Goal: Information Seeking & Learning: Learn about a topic

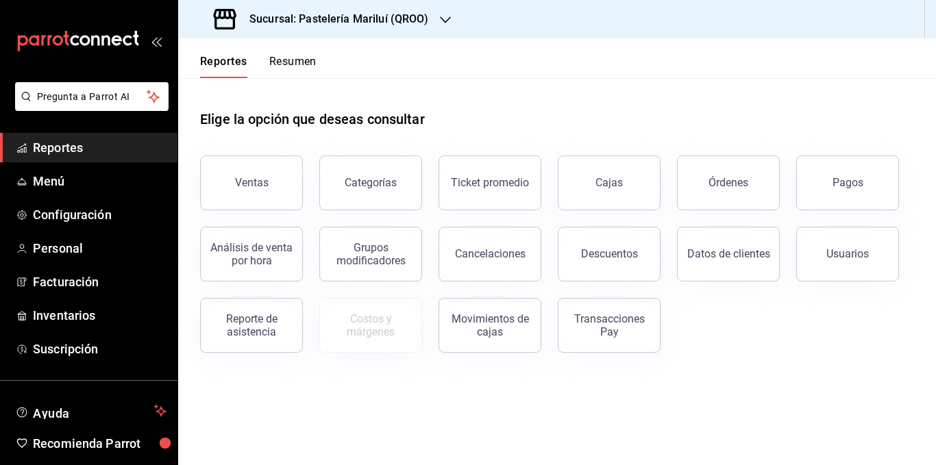
click at [585, 192] on button "Cajas" at bounding box center [609, 182] width 103 height 55
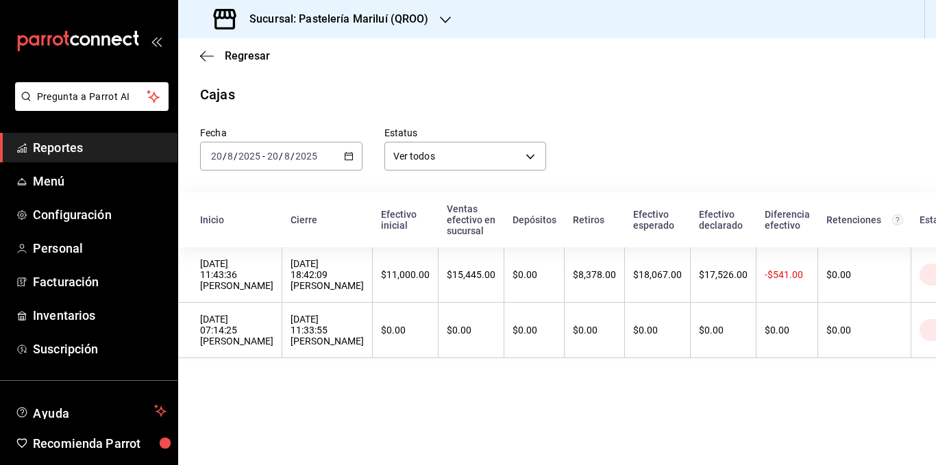
click at [331, 262] on div "[DATE] 18:42:09 [PERSON_NAME]" at bounding box center [326, 274] width 73 height 33
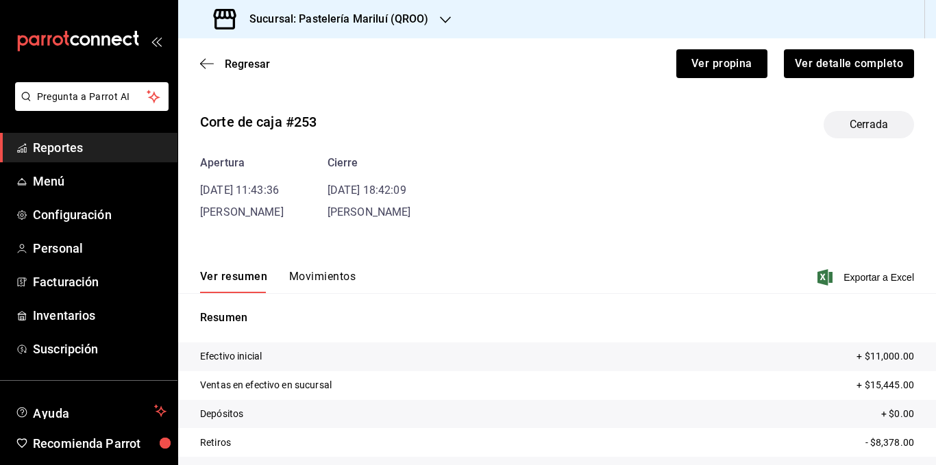
click at [341, 275] on button "Movimientos" at bounding box center [322, 281] width 66 height 23
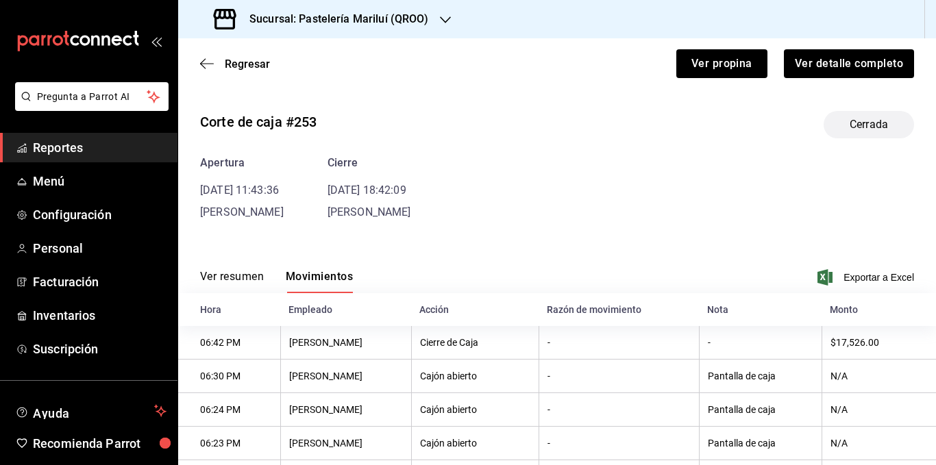
click at [237, 281] on button "Ver resumen" at bounding box center [232, 281] width 64 height 23
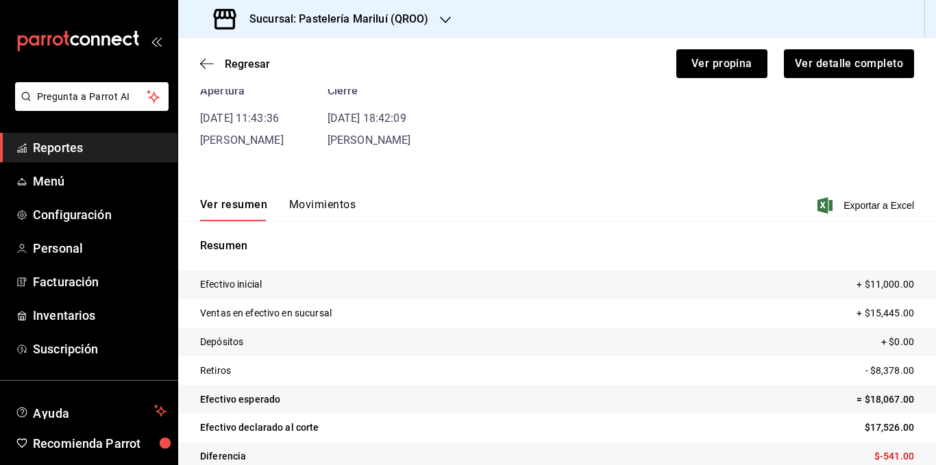
scroll to position [94, 0]
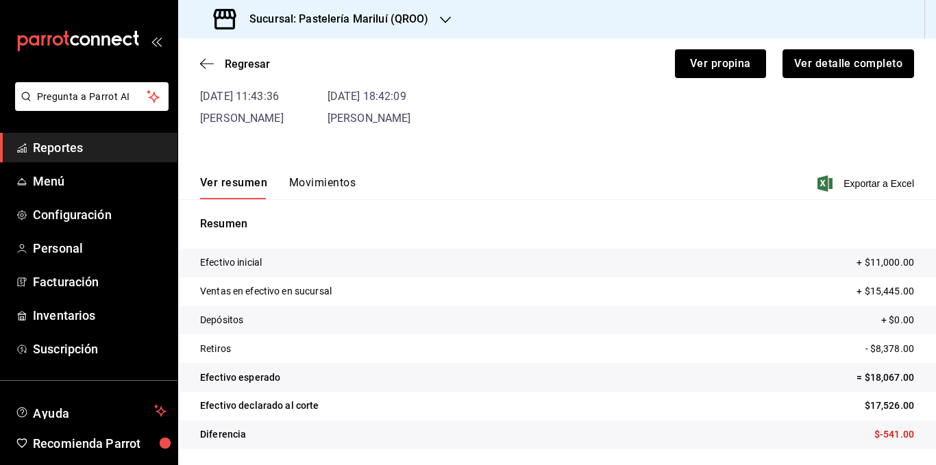
click at [843, 67] on button "Ver detalle completo" at bounding box center [848, 63] width 132 height 29
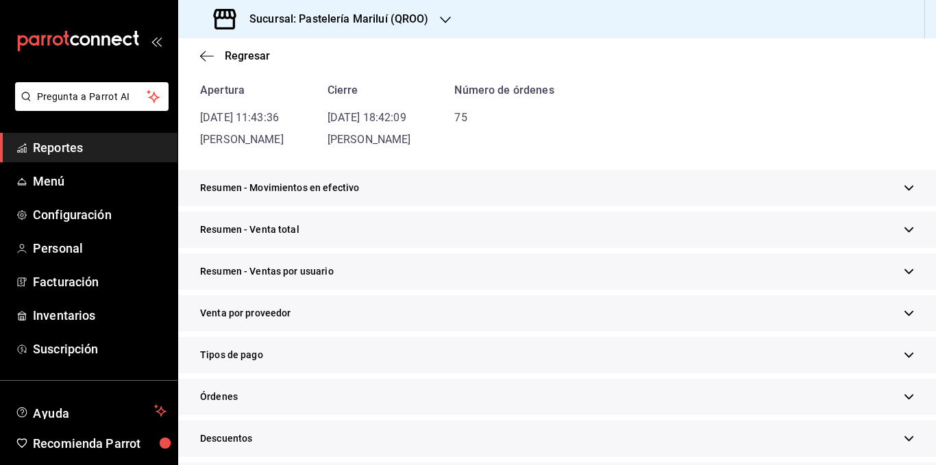
scroll to position [119, 0]
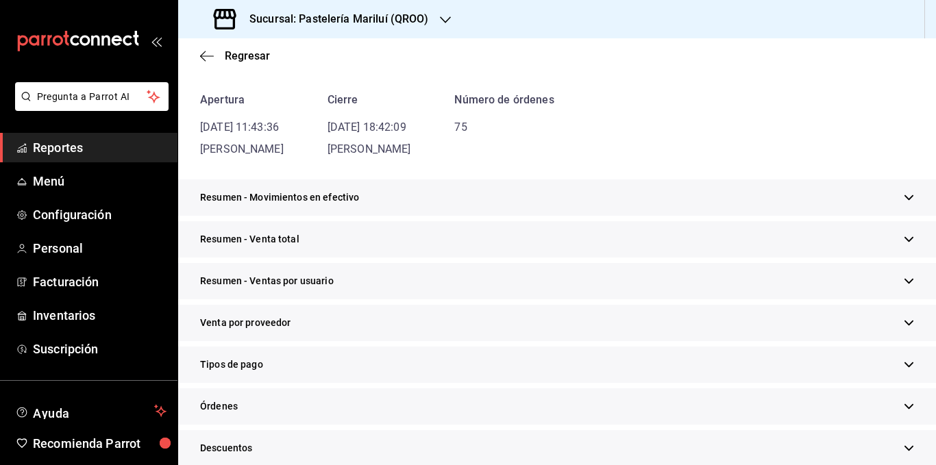
click at [399, 193] on div "Resumen - Movimientos en efectivo" at bounding box center [557, 197] width 758 height 36
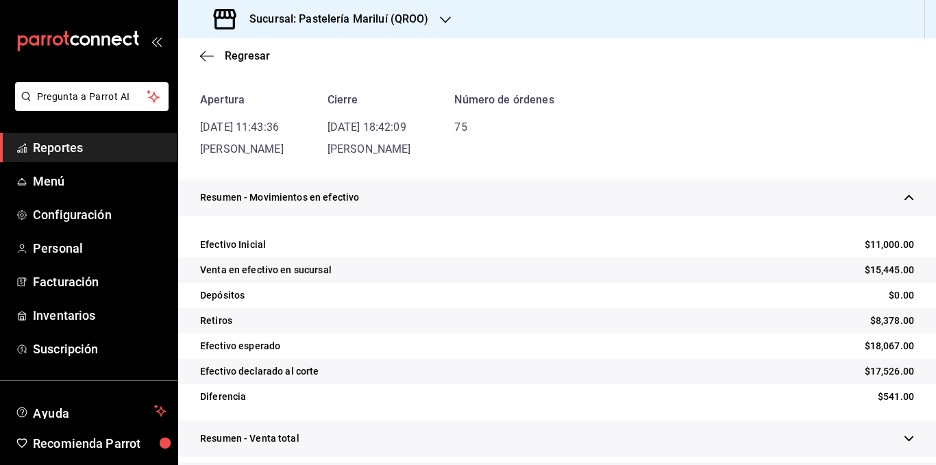
click at [399, 193] on div "Resumen - Movimientos en efectivo" at bounding box center [557, 197] width 758 height 36
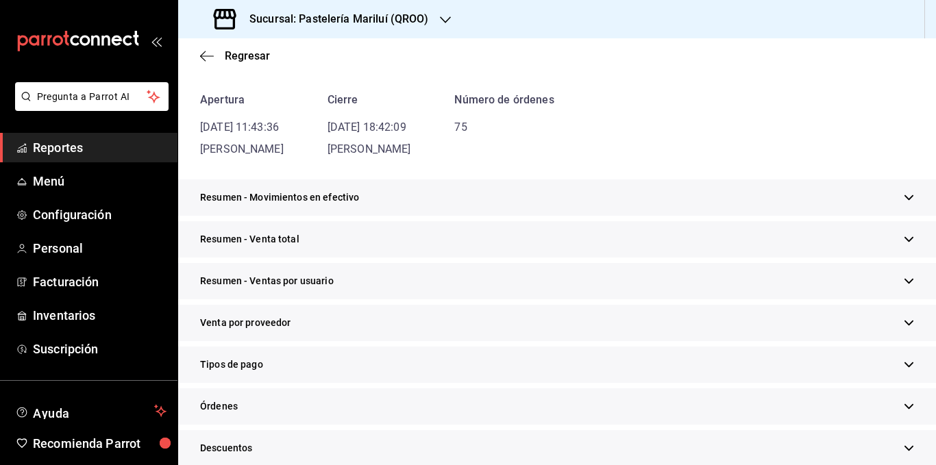
scroll to position [284, 0]
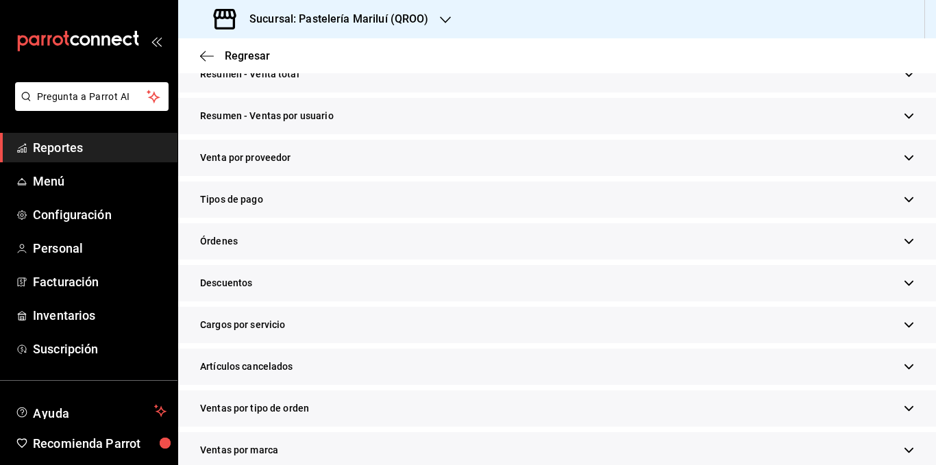
click at [397, 207] on div "Tipos de pago" at bounding box center [557, 200] width 758 height 36
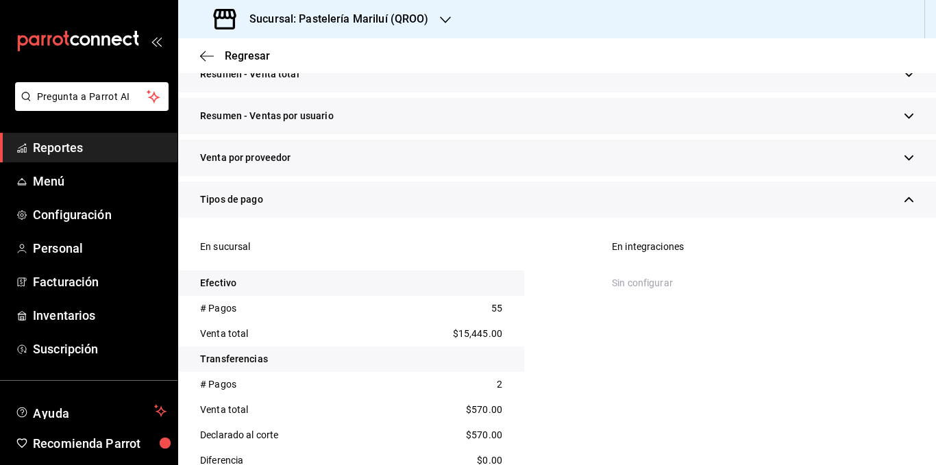
click at [397, 207] on div "Tipos de pago" at bounding box center [557, 200] width 758 height 36
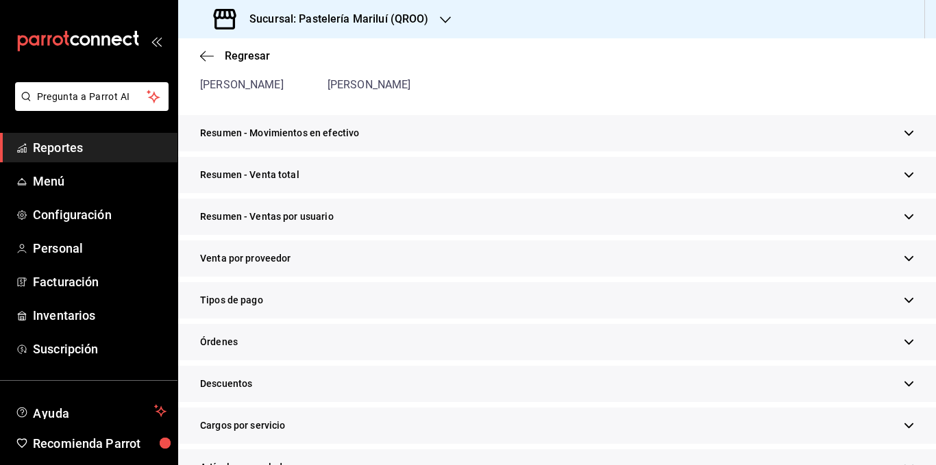
scroll to position [0, 0]
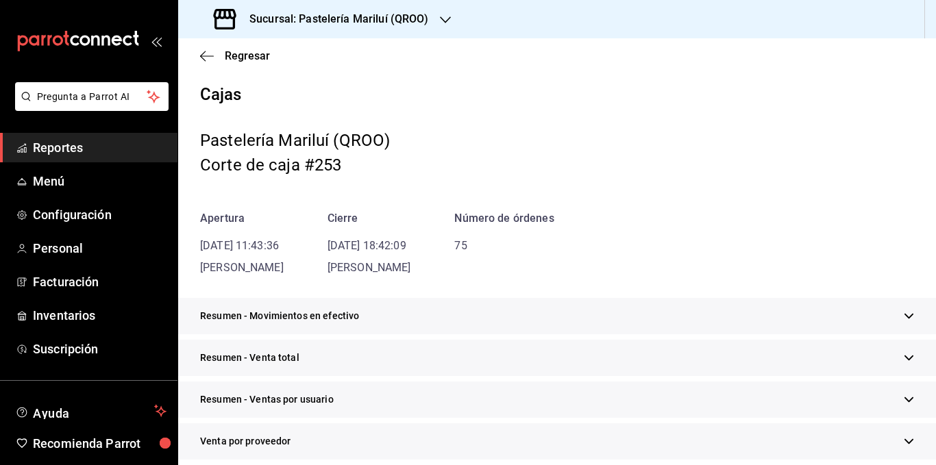
click at [197, 53] on div "Regresar" at bounding box center [557, 55] width 758 height 35
click at [238, 60] on span "Regresar" at bounding box center [247, 55] width 45 height 13
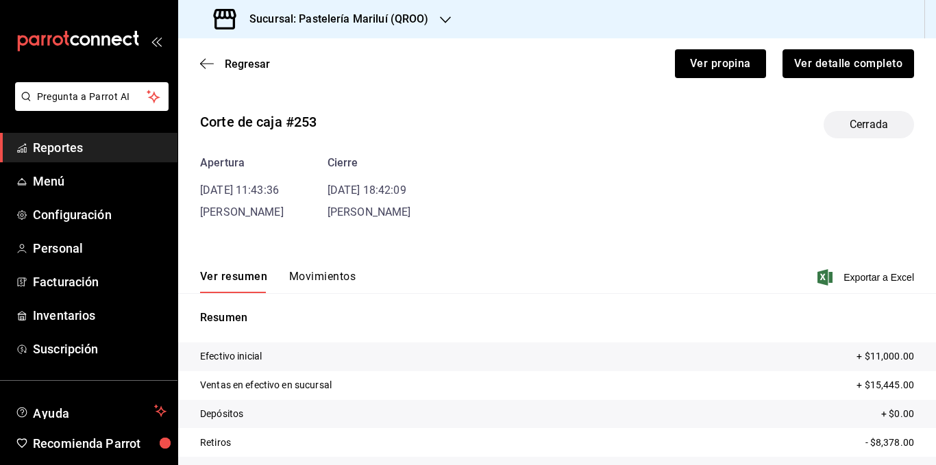
click at [802, 59] on button "Ver detalle completo" at bounding box center [848, 63] width 132 height 29
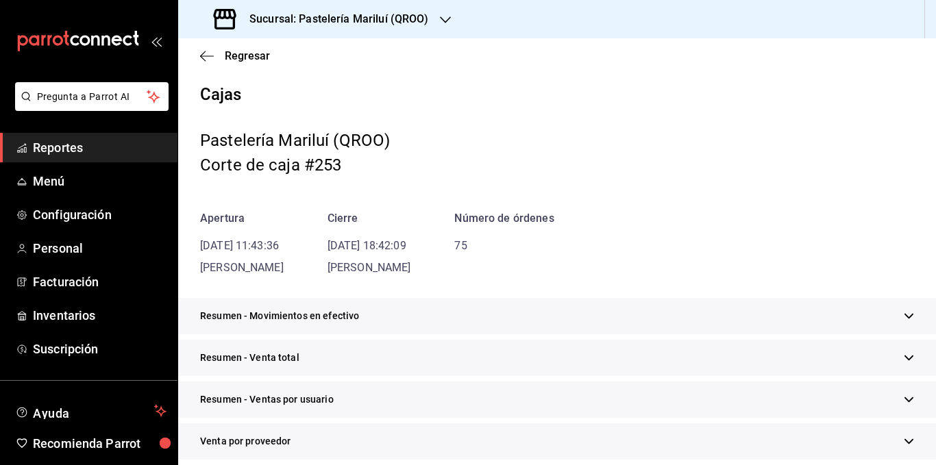
click at [211, 49] on div "Regresar" at bounding box center [557, 55] width 758 height 35
click at [208, 60] on icon "button" at bounding box center [207, 56] width 14 height 12
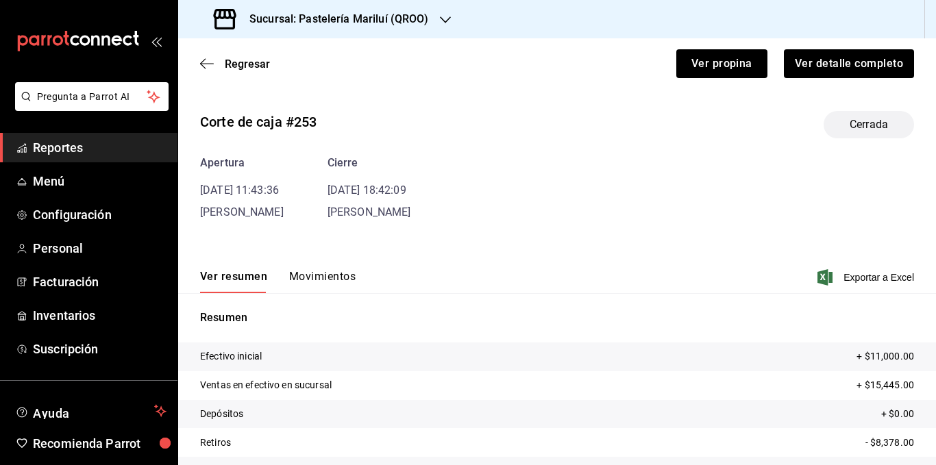
click at [208, 60] on icon "button" at bounding box center [207, 64] width 14 height 12
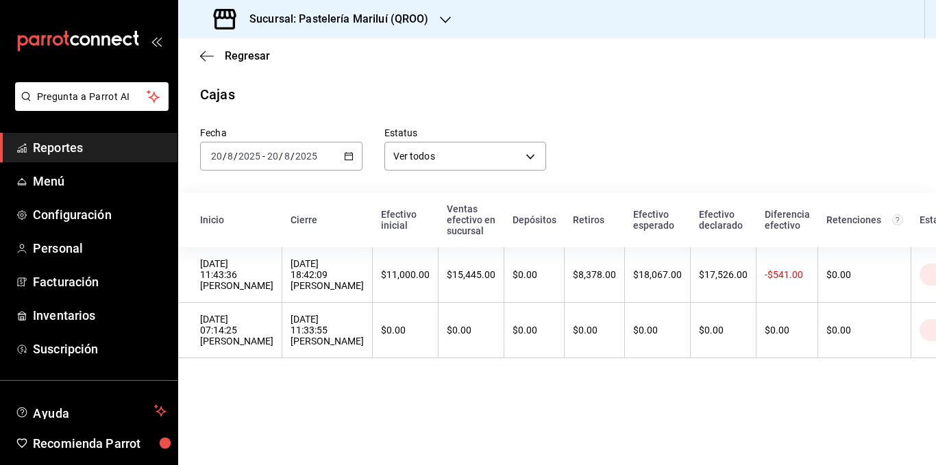
click at [208, 60] on icon "button" at bounding box center [207, 56] width 14 height 12
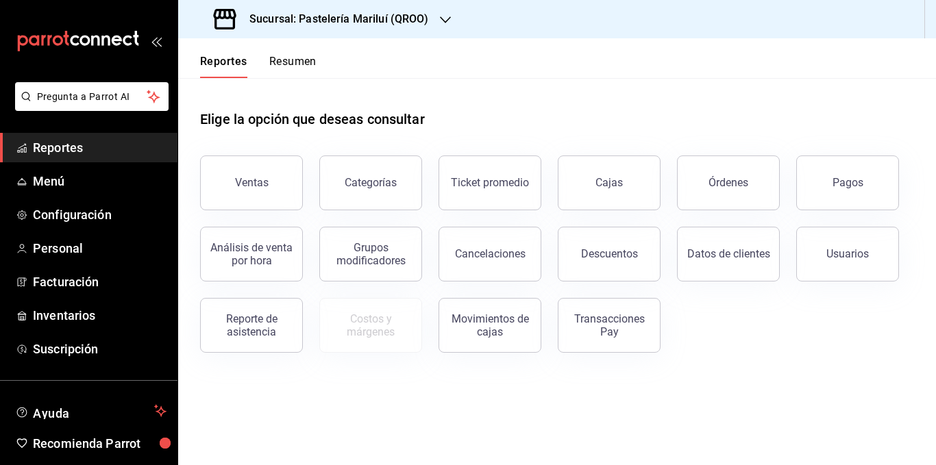
click at [278, 184] on button "Ventas" at bounding box center [251, 182] width 103 height 55
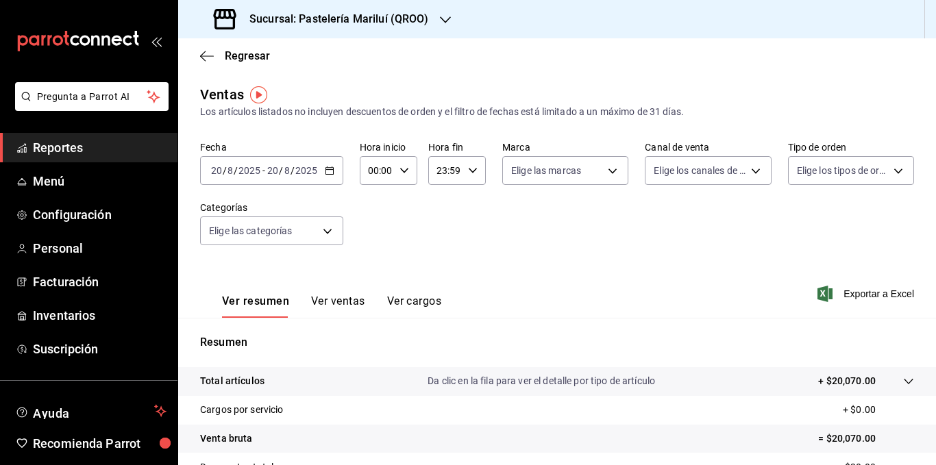
click at [582, 177] on body "Pregunta a Parrot AI Reportes Menú Configuración Personal Facturación Inventari…" at bounding box center [468, 232] width 936 height 465
click at [582, 177] on div at bounding box center [468, 232] width 936 height 465
click at [672, 162] on body "Pregunta a Parrot AI Reportes Menú Configuración Personal Facturación Inventari…" at bounding box center [468, 232] width 936 height 465
click at [870, 154] on div at bounding box center [468, 232] width 936 height 465
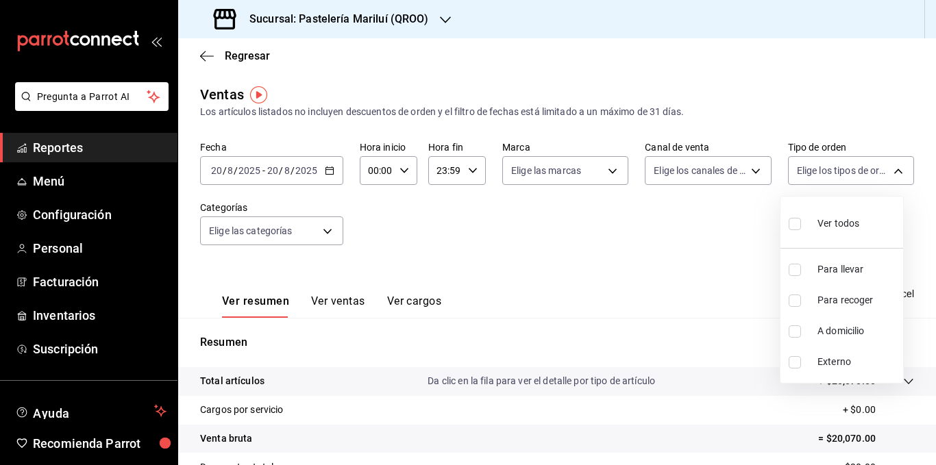
click at [868, 162] on body "Pregunta a Parrot AI Reportes Menú Configuración Personal Facturación Inventari…" at bounding box center [468, 232] width 936 height 465
click at [287, 236] on div at bounding box center [468, 232] width 936 height 465
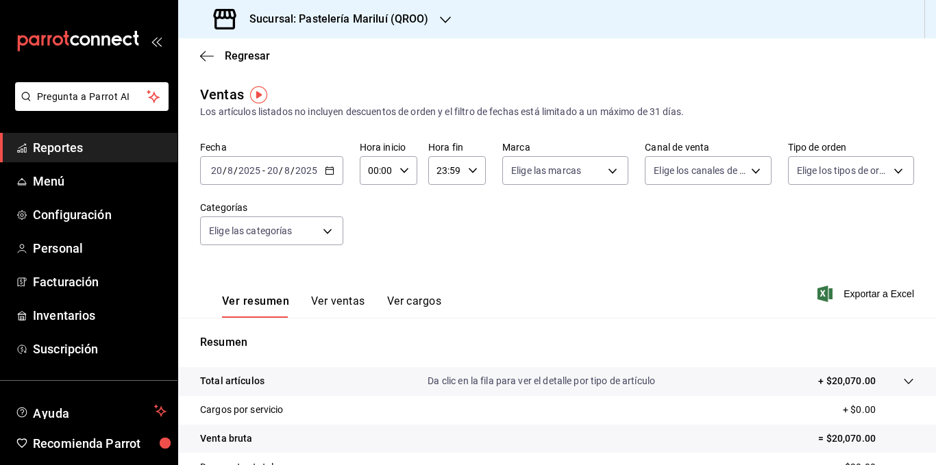
click at [287, 236] on body "Pregunta a Parrot AI Reportes Menú Configuración Personal Facturación Inventari…" at bounding box center [468, 232] width 936 height 465
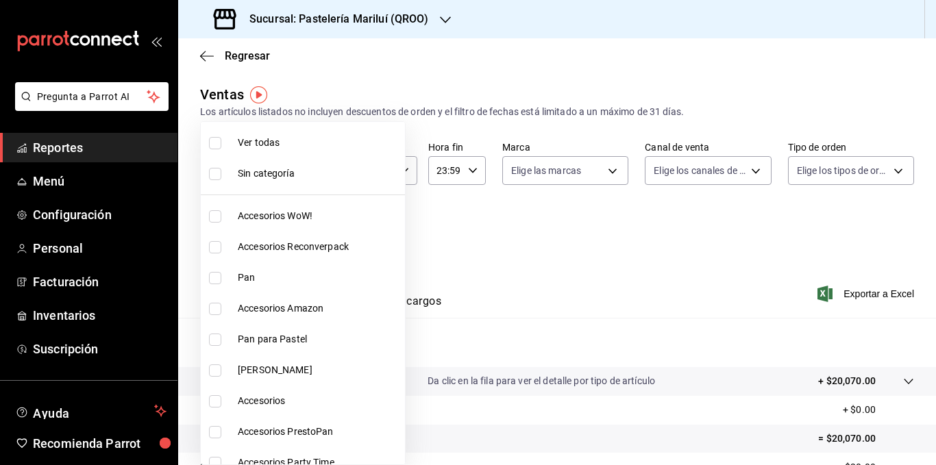
click at [502, 242] on div at bounding box center [468, 232] width 936 height 465
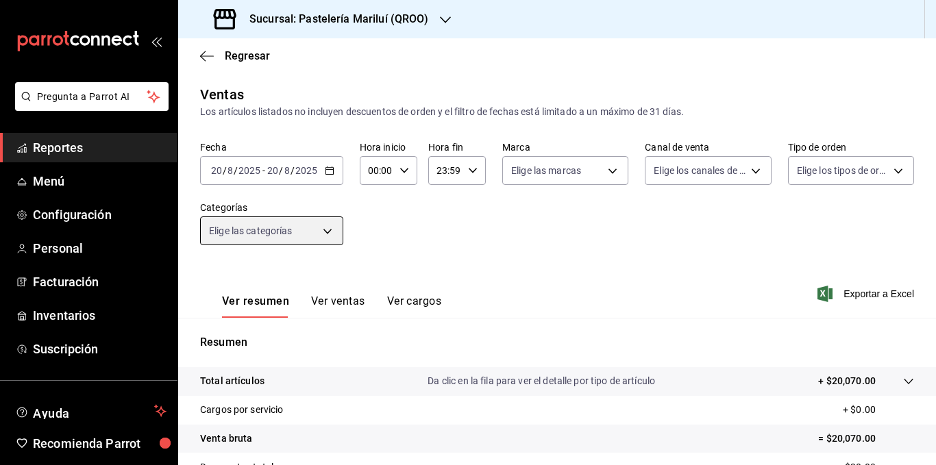
scroll to position [189, 0]
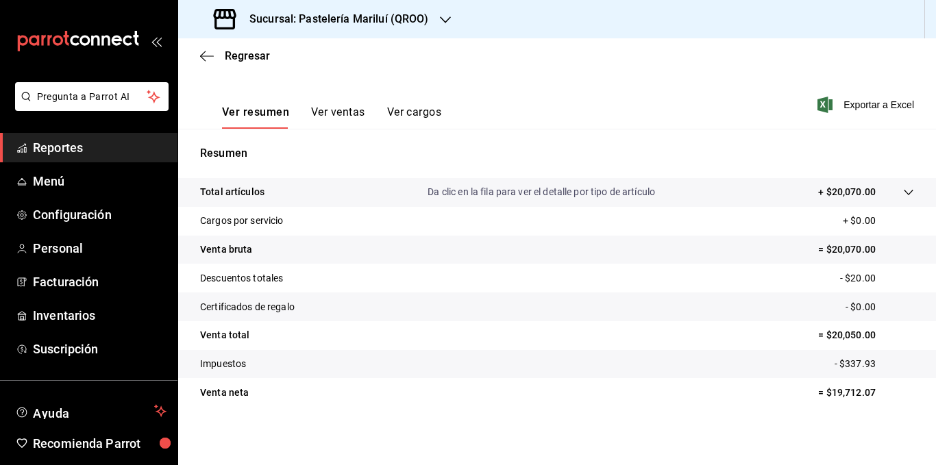
click at [334, 105] on div "Ver resumen Ver ventas Ver cargos" at bounding box center [320, 109] width 241 height 40
click at [336, 117] on button "Ver ventas" at bounding box center [338, 116] width 54 height 23
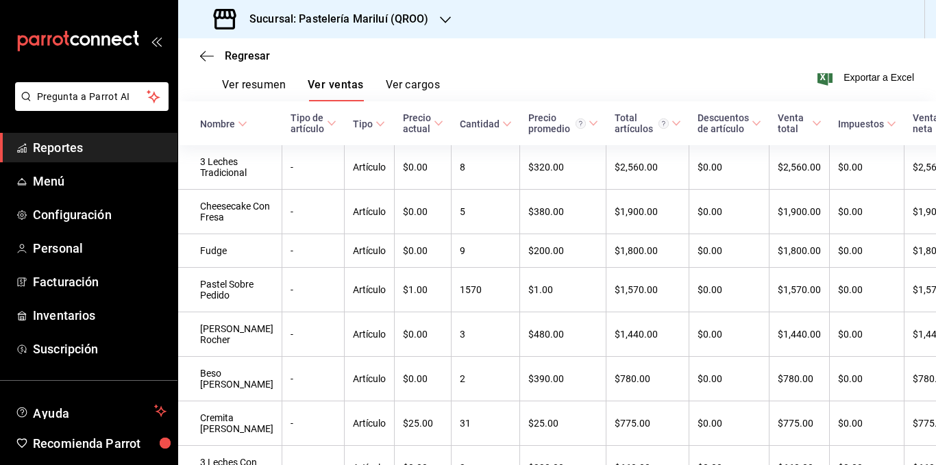
scroll to position [219, 0]
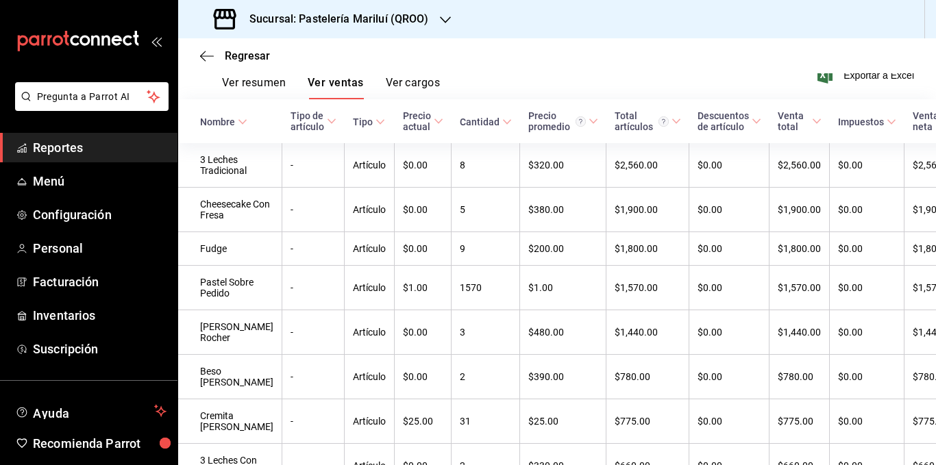
click at [912, 121] on div "Venta neta" at bounding box center [928, 121] width 32 height 22
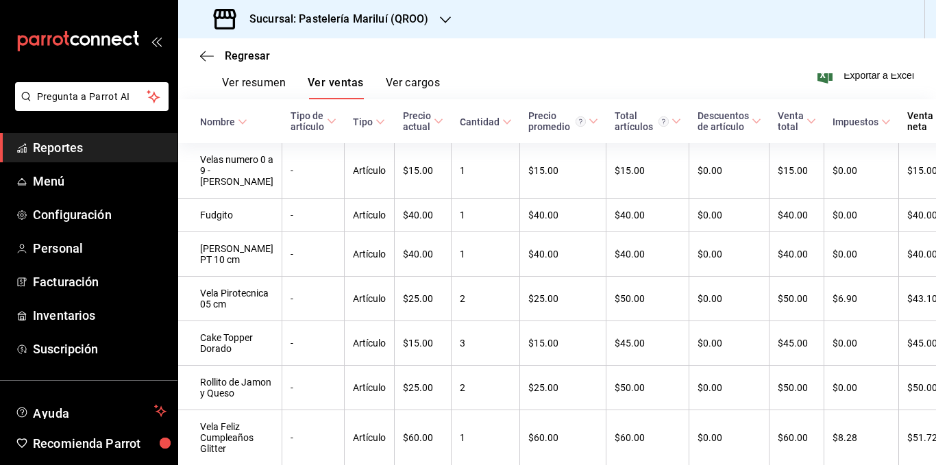
click at [907, 120] on div "Venta neta" at bounding box center [920, 121] width 26 height 22
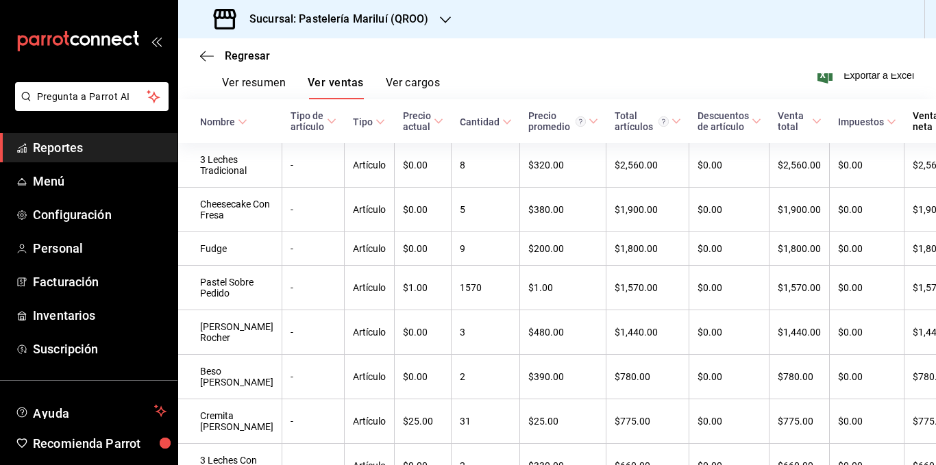
click at [211, 56] on icon "button" at bounding box center [207, 55] width 14 height 1
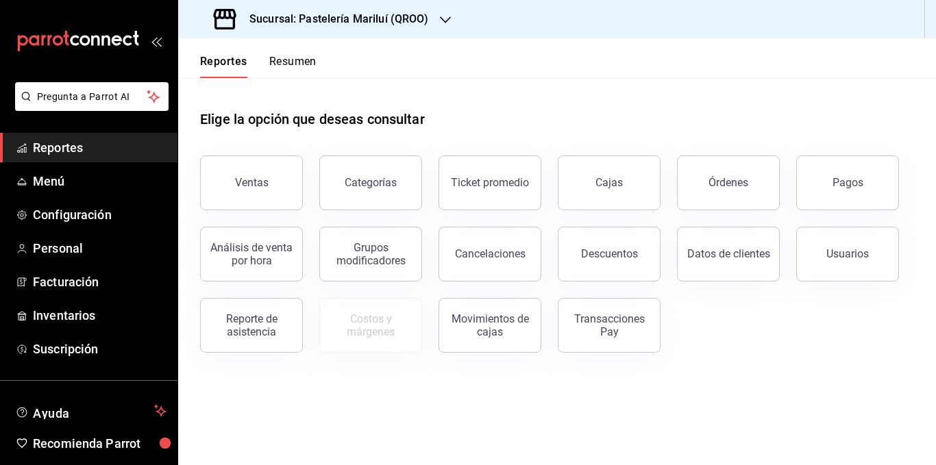
click at [253, 187] on div "Ventas" at bounding box center [252, 182] width 34 height 13
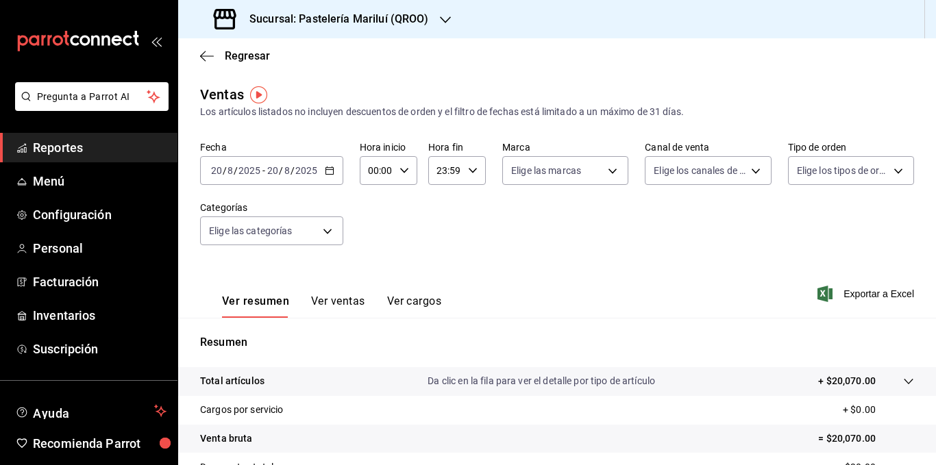
click at [344, 307] on button "Ver ventas" at bounding box center [338, 306] width 54 height 23
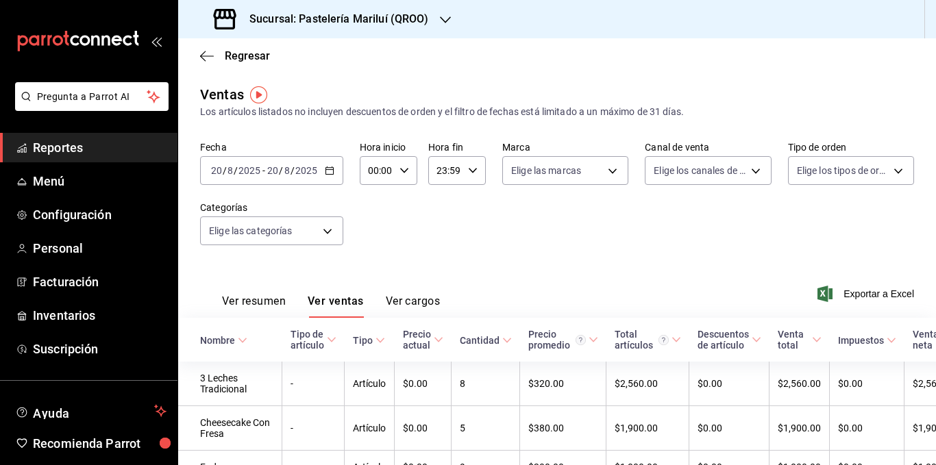
click at [212, 51] on icon "button" at bounding box center [207, 56] width 14 height 12
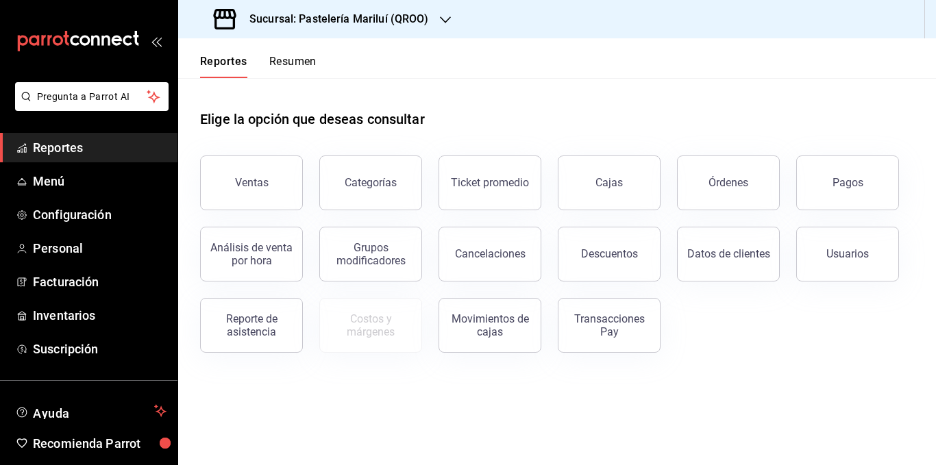
click at [645, 164] on button "Cajas" at bounding box center [609, 182] width 103 height 55
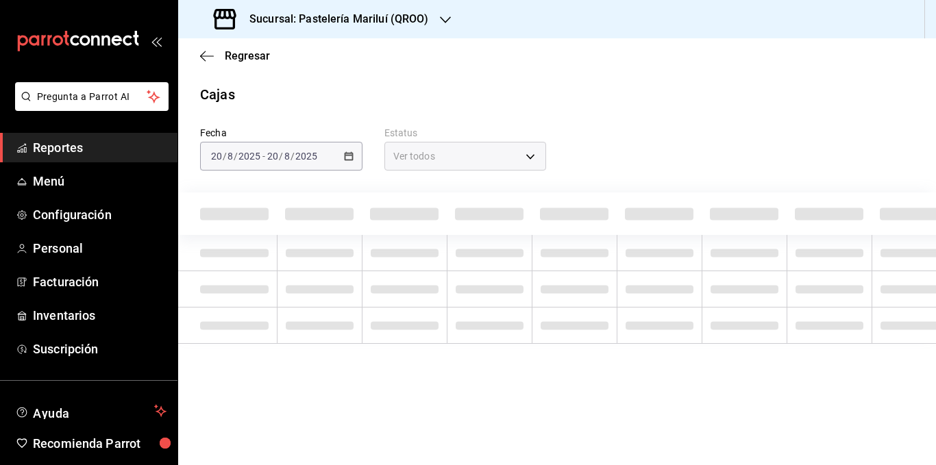
click at [223, 53] on span "Regresar" at bounding box center [235, 55] width 70 height 13
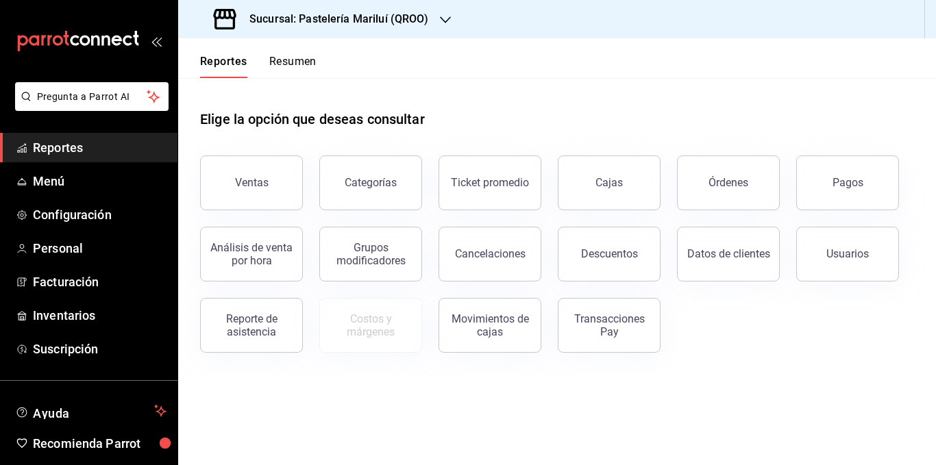
click at [741, 195] on button "Órdenes" at bounding box center [728, 182] width 103 height 55
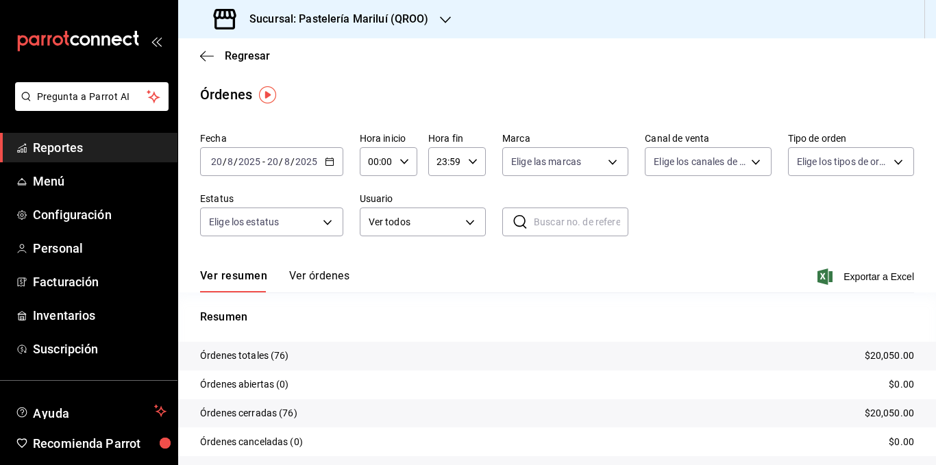
click at [736, 151] on body "Pregunta a Parrot AI Reportes Menú Configuración Personal Facturación Inventari…" at bounding box center [468, 232] width 936 height 465
click at [215, 51] on div at bounding box center [468, 232] width 936 height 465
click at [191, 53] on div "Regresar" at bounding box center [557, 55] width 758 height 35
click at [214, 55] on span "Regresar" at bounding box center [235, 55] width 70 height 13
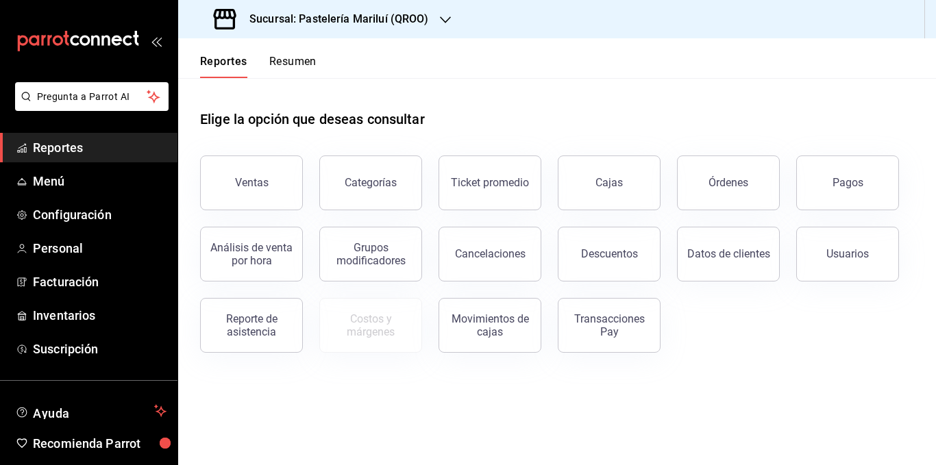
click at [830, 189] on button "Pagos" at bounding box center [847, 182] width 103 height 55
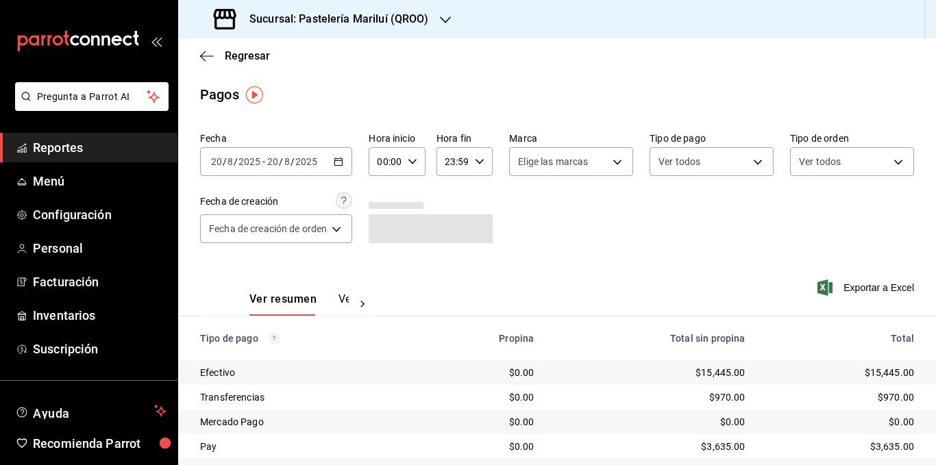
click at [690, 171] on body "Pregunta a Parrot AI Reportes Menú Configuración Personal Facturación Inventari…" at bounding box center [468, 232] width 936 height 465
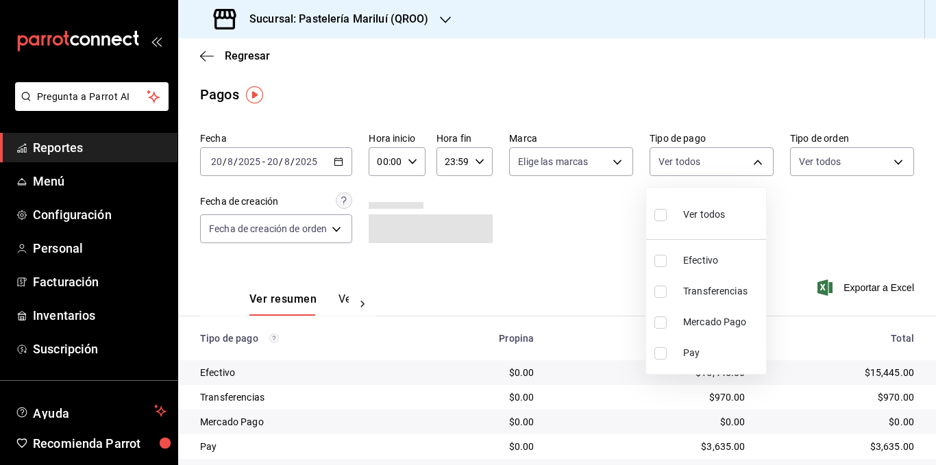
click at [676, 259] on li "Efectivo" at bounding box center [706, 260] width 120 height 31
type input "8a81d444-f2c7-4f7c-a8ee-20a397658b75"
checkbox input "true"
click at [562, 220] on div at bounding box center [468, 232] width 936 height 465
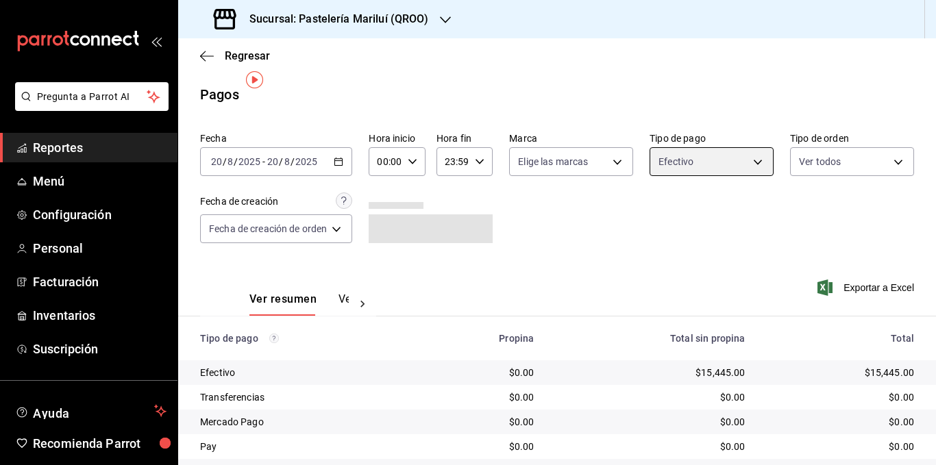
scroll to position [41, 0]
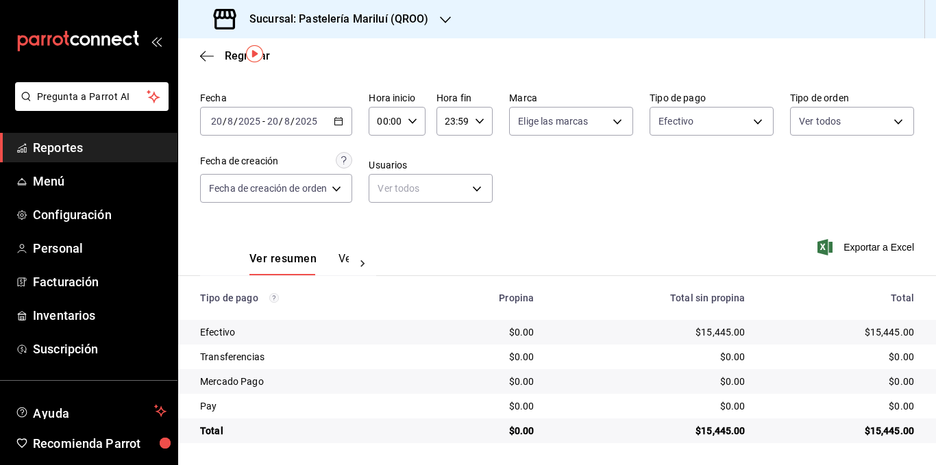
click at [360, 254] on div at bounding box center [362, 263] width 27 height 23
click at [328, 256] on button "Ver pagos" at bounding box center [322, 263] width 51 height 23
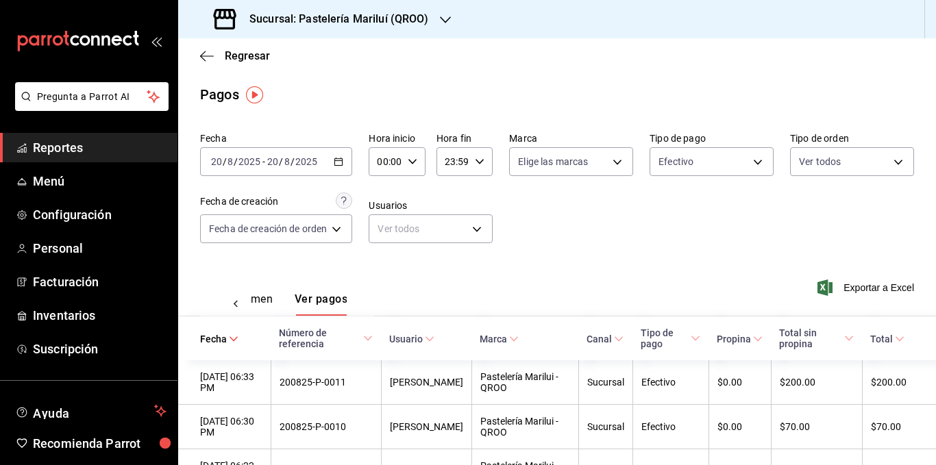
click at [270, 309] on button "Ver resumen" at bounding box center [241, 303] width 64 height 23
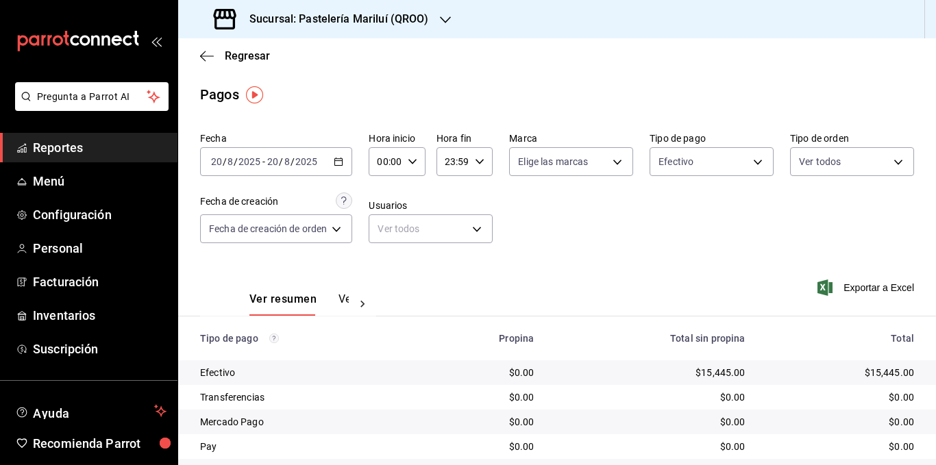
scroll to position [41, 0]
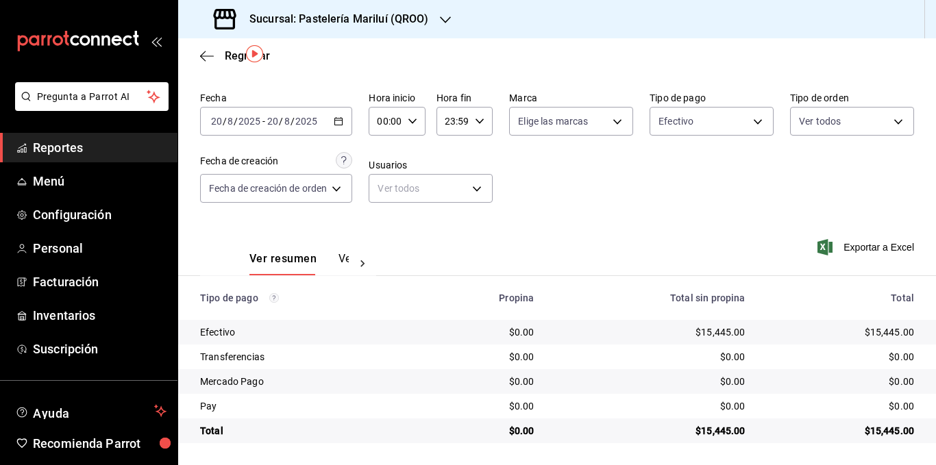
click at [338, 261] on button "Ver pagos" at bounding box center [363, 263] width 51 height 23
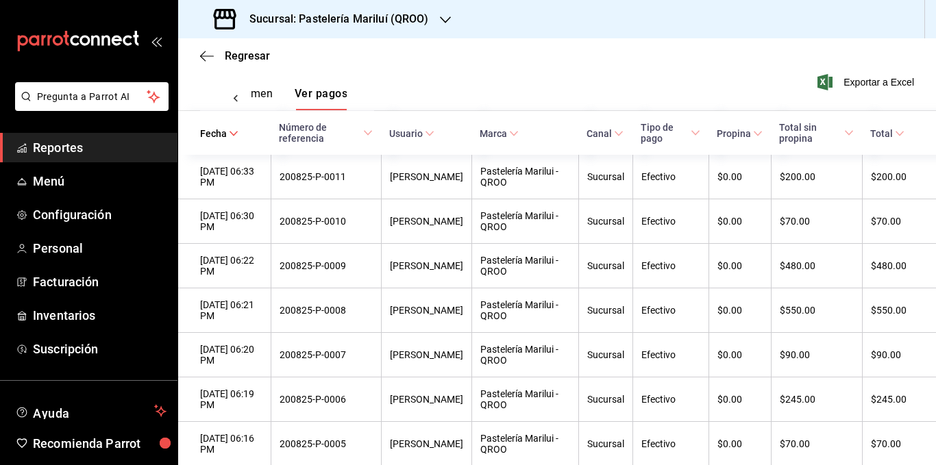
scroll to position [220, 0]
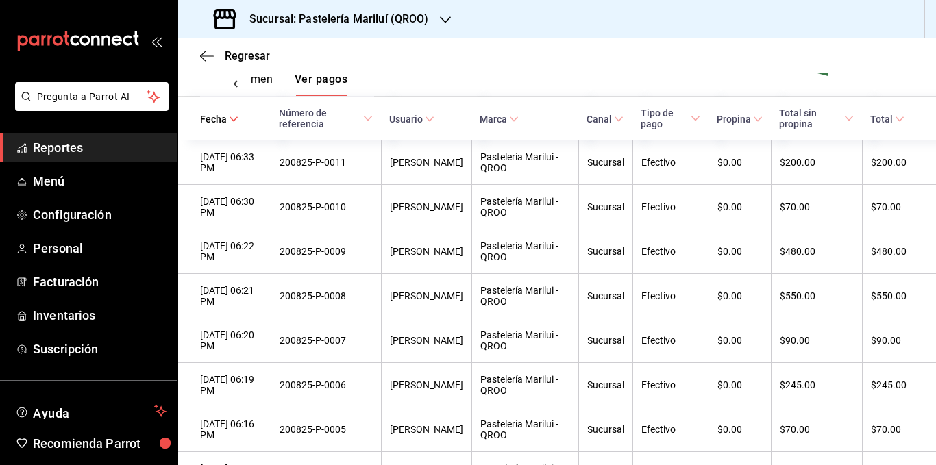
click at [786, 301] on div "$550.00" at bounding box center [817, 295] width 74 height 11
click at [372, 290] on th "200825-P-0008" at bounding box center [326, 296] width 110 height 45
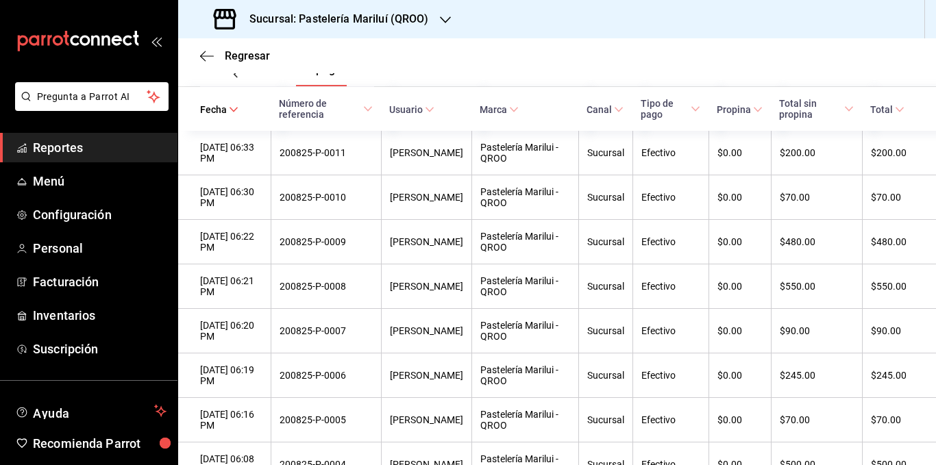
click at [899, 292] on div "$550.00" at bounding box center [892, 286] width 43 height 11
click at [253, 286] on div "[DATE] 06:21 PM" at bounding box center [231, 286] width 62 height 22
click at [262, 289] on div "[DATE] 06:21 PM" at bounding box center [231, 286] width 62 height 22
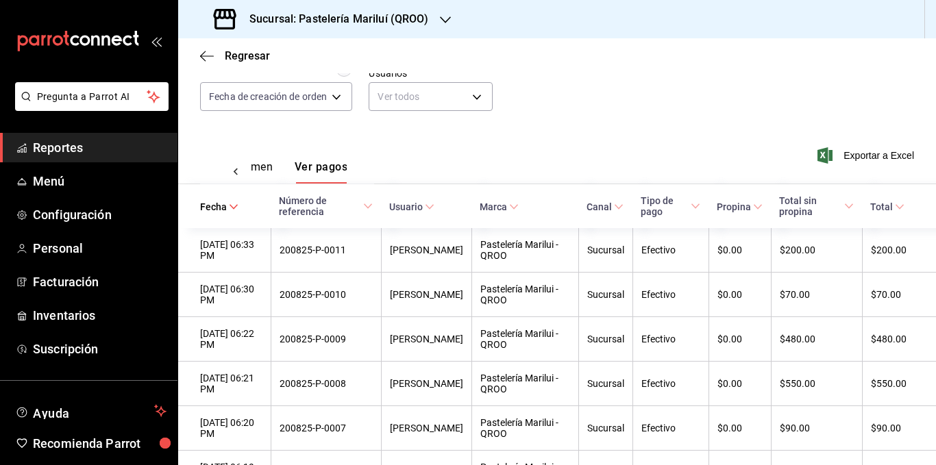
scroll to position [122, 0]
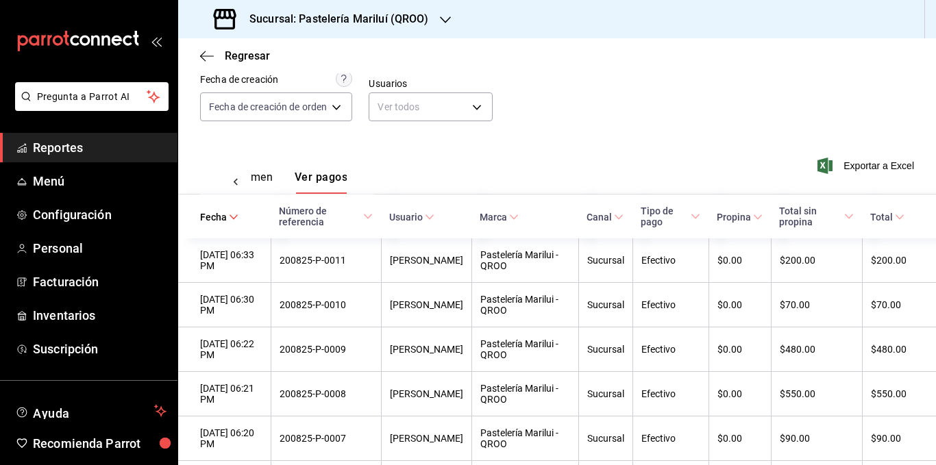
click at [265, 177] on button "Ver resumen" at bounding box center [241, 182] width 64 height 23
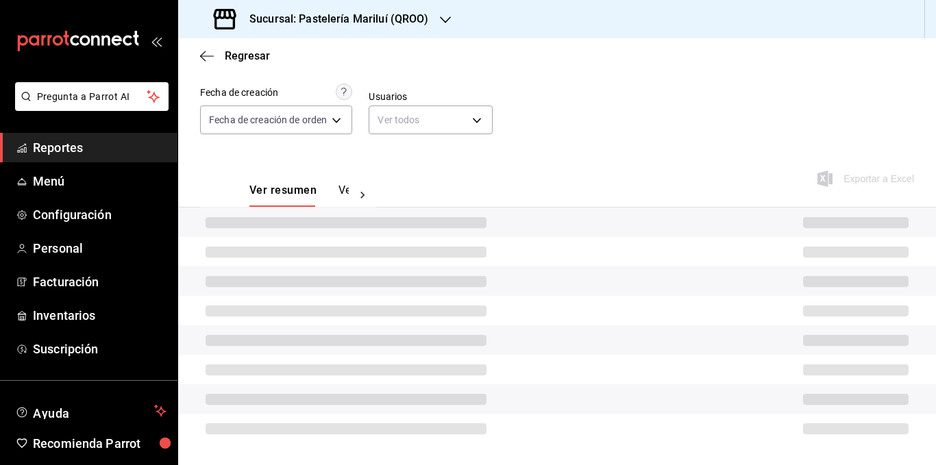
scroll to position [41, 0]
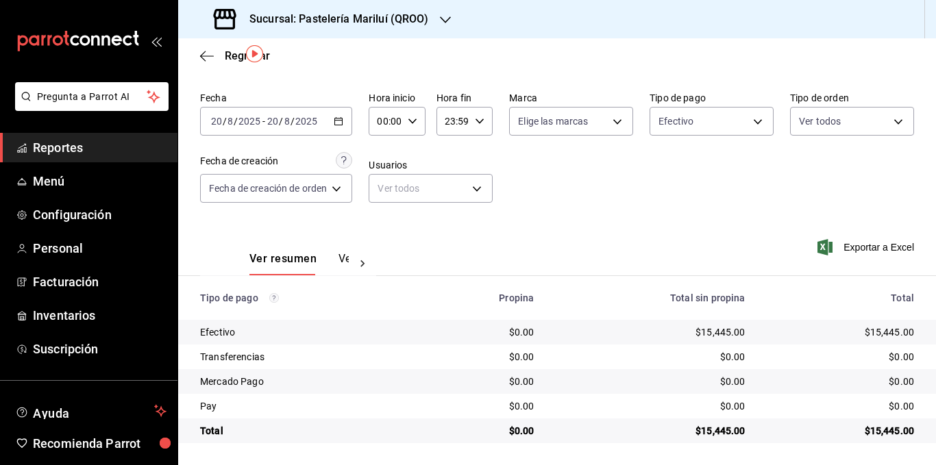
click at [342, 256] on button "Ver pagos" at bounding box center [363, 263] width 51 height 23
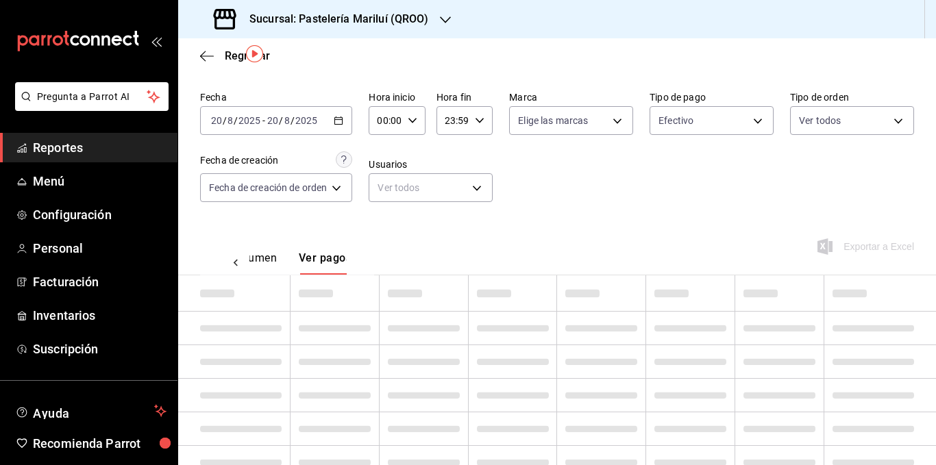
scroll to position [0, 40]
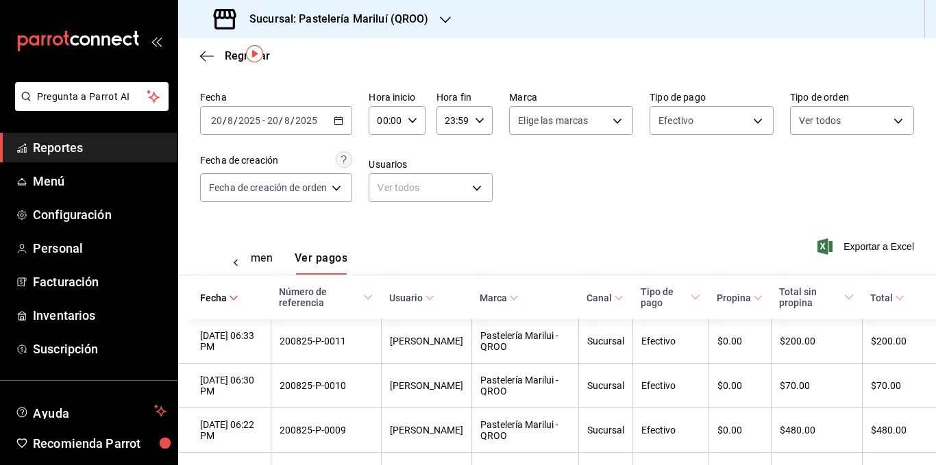
click at [268, 260] on button "Ver resumen" at bounding box center [241, 262] width 64 height 23
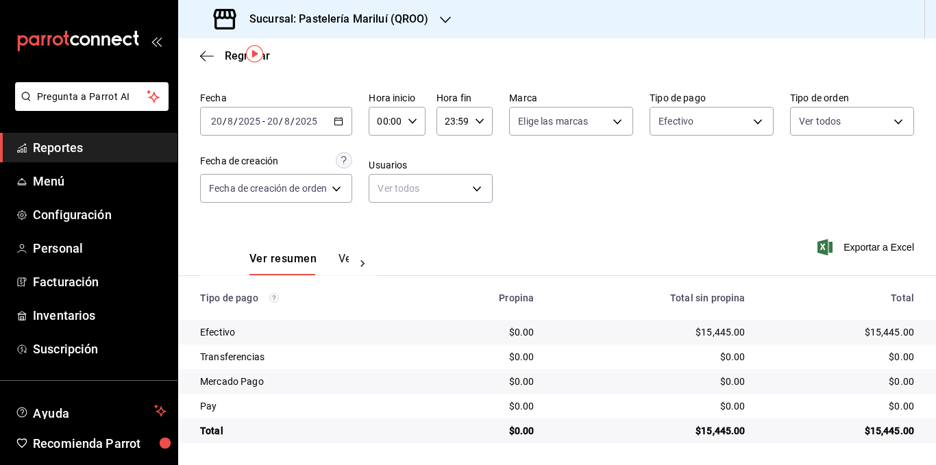
click at [203, 60] on icon "button" at bounding box center [207, 56] width 14 height 12
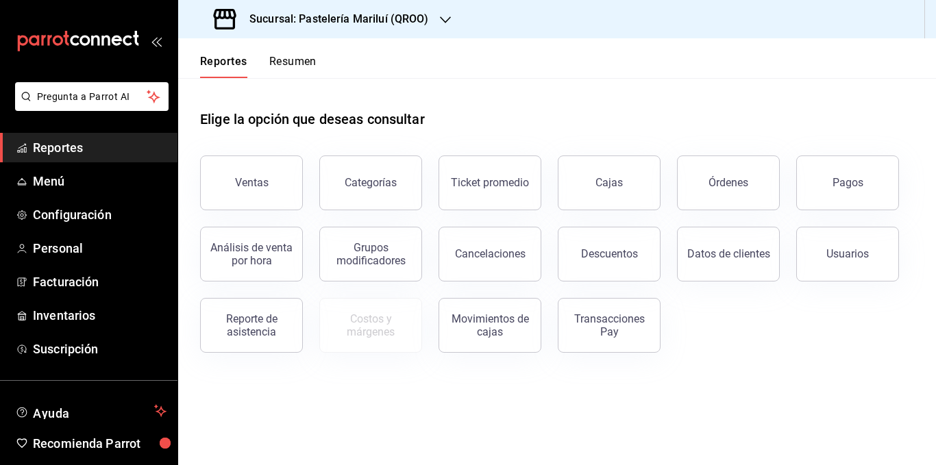
click at [646, 197] on button "Cajas" at bounding box center [609, 182] width 103 height 55
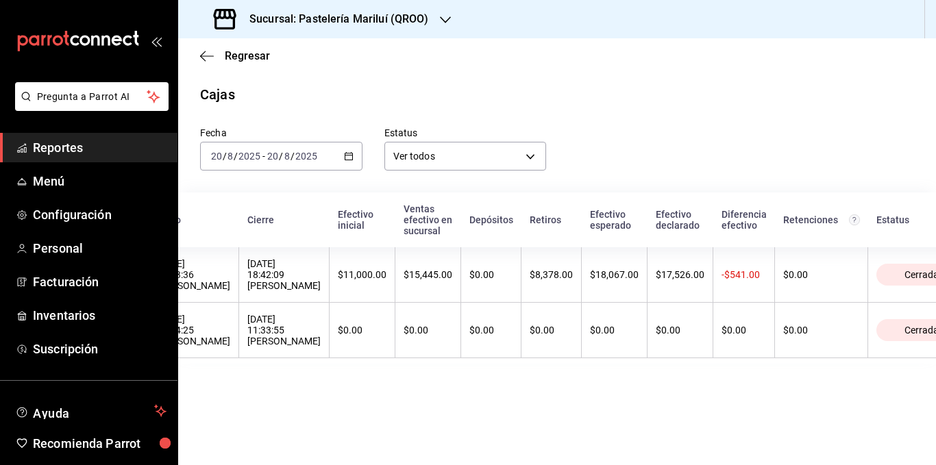
scroll to position [0, 74]
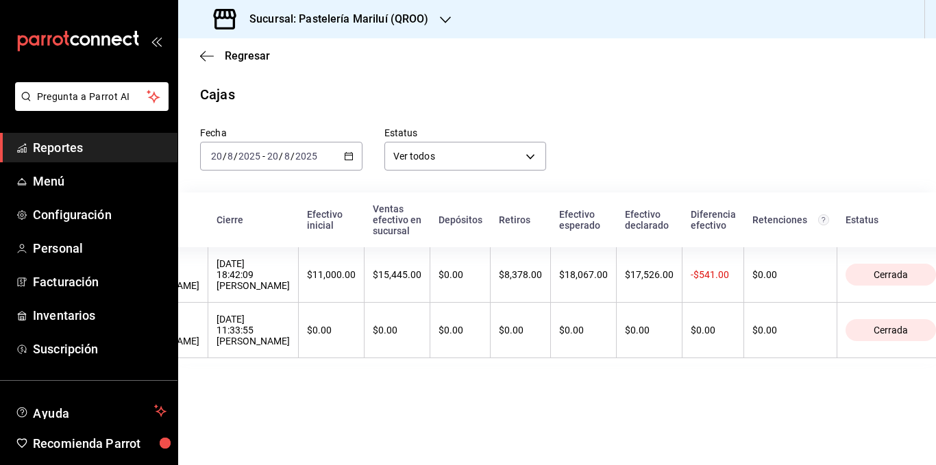
click at [552, 286] on th "$18,067.00" at bounding box center [584, 274] width 66 height 55
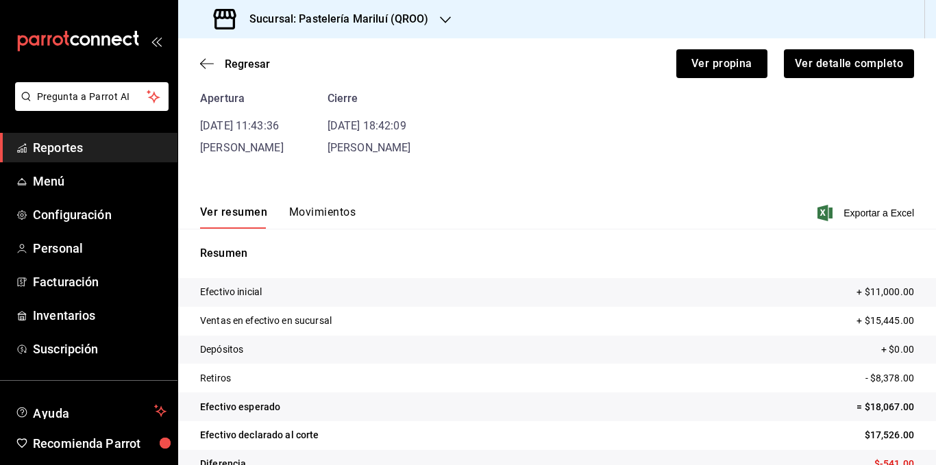
scroll to position [94, 0]
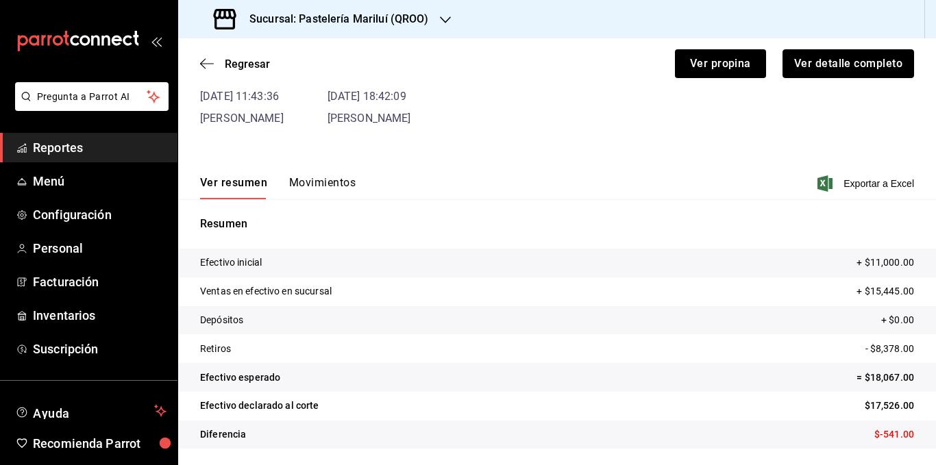
click at [799, 71] on button "Ver detalle completo" at bounding box center [848, 63] width 132 height 29
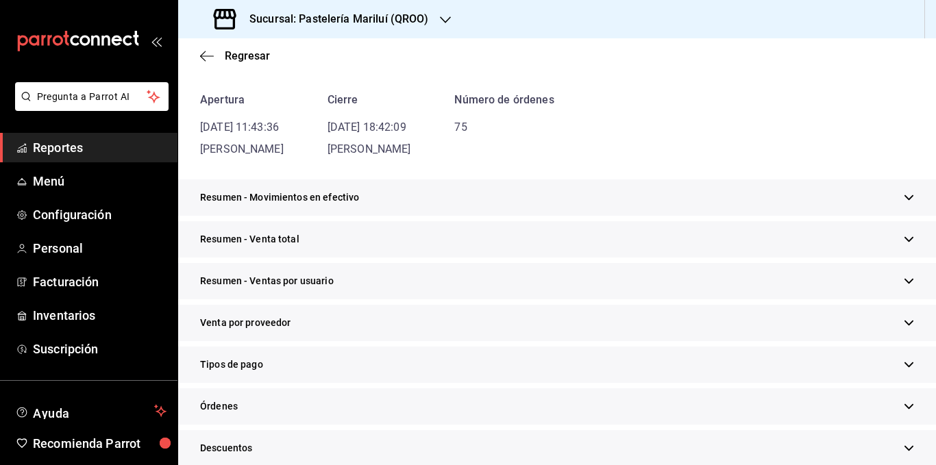
scroll to position [205, 0]
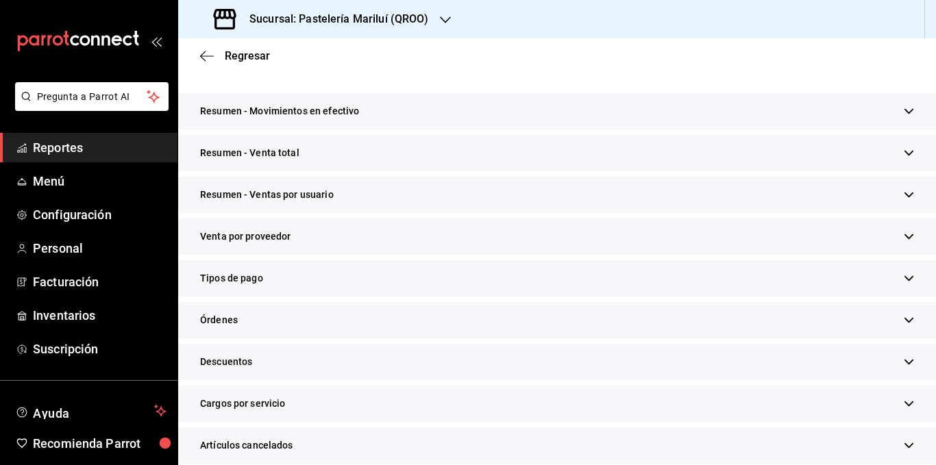
click at [426, 158] on div "Resumen - Venta total" at bounding box center [557, 153] width 758 height 36
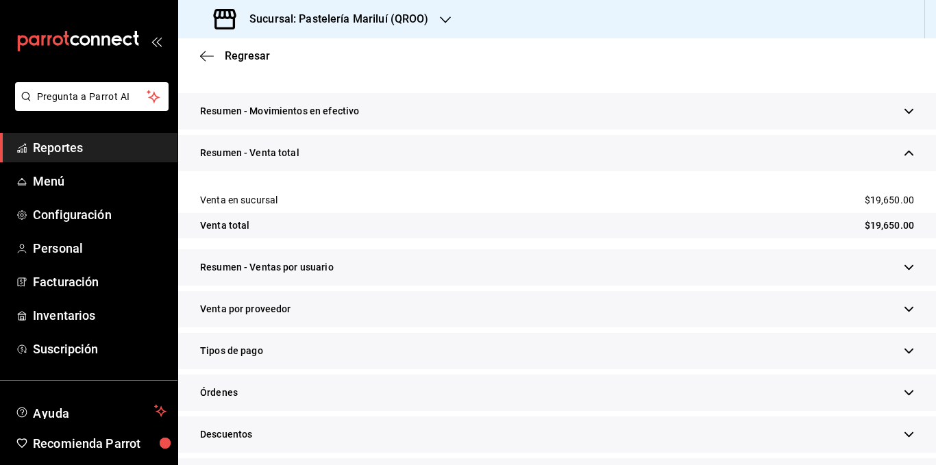
click at [426, 158] on div "Resumen - Venta total" at bounding box center [557, 153] width 758 height 36
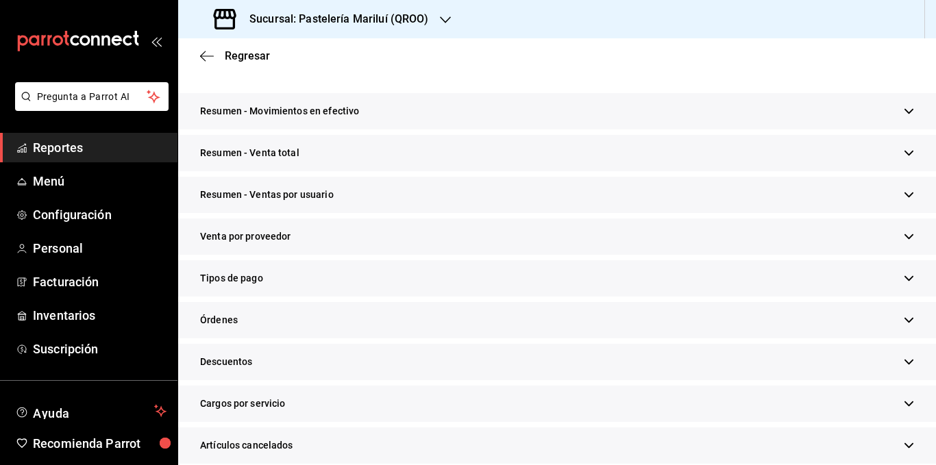
click at [426, 158] on div "Resumen - Venta total" at bounding box center [557, 153] width 758 height 36
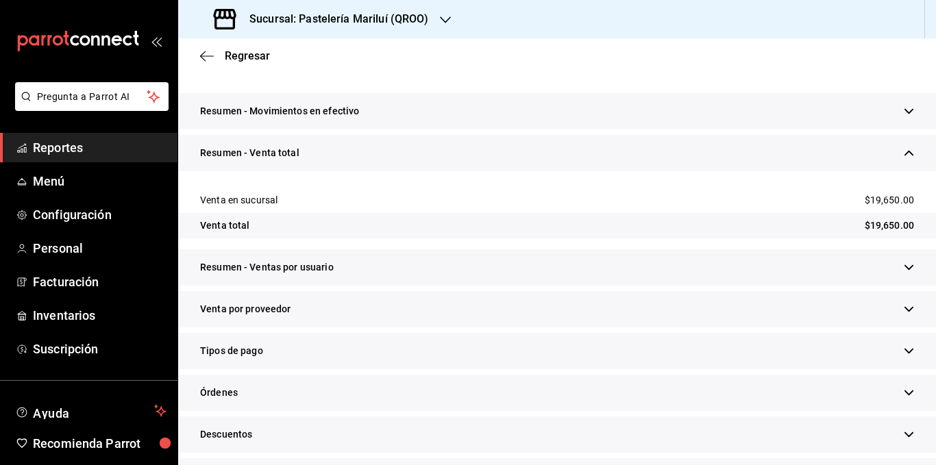
click at [420, 123] on div "Resumen - Movimientos en efectivo" at bounding box center [557, 111] width 758 height 36
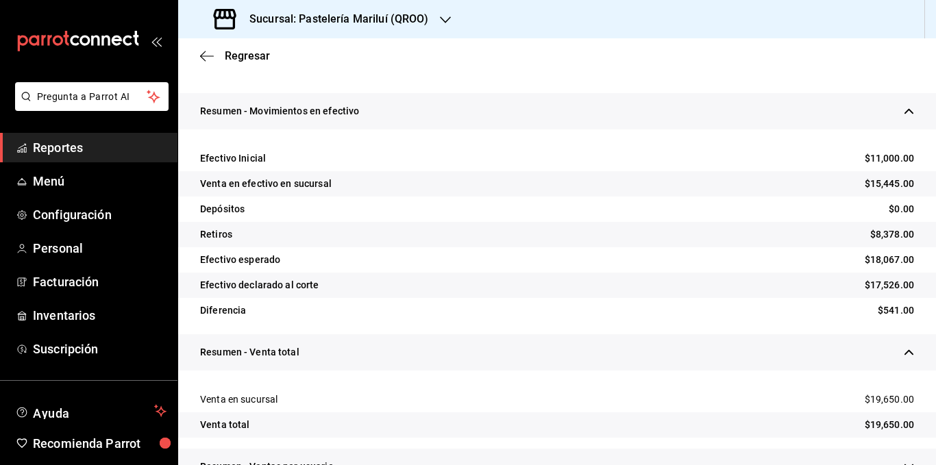
click at [420, 123] on div "Resumen - Movimientos en efectivo" at bounding box center [557, 111] width 758 height 36
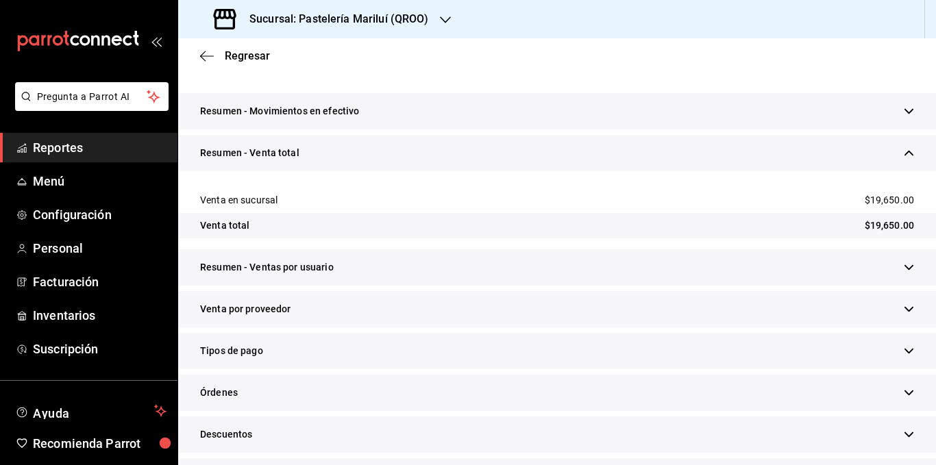
click at [359, 275] on div "Resumen - Ventas por usuario" at bounding box center [557, 267] width 758 height 36
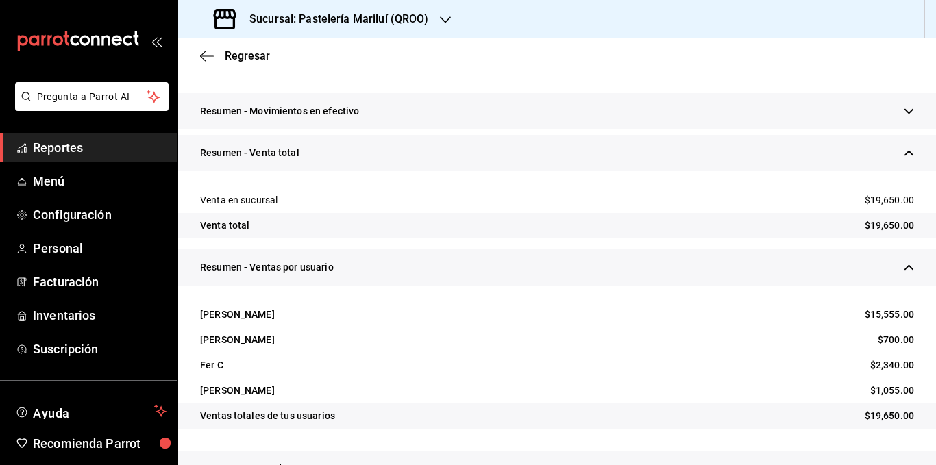
click at [359, 278] on div "Resumen - Ventas por usuario" at bounding box center [557, 267] width 758 height 36
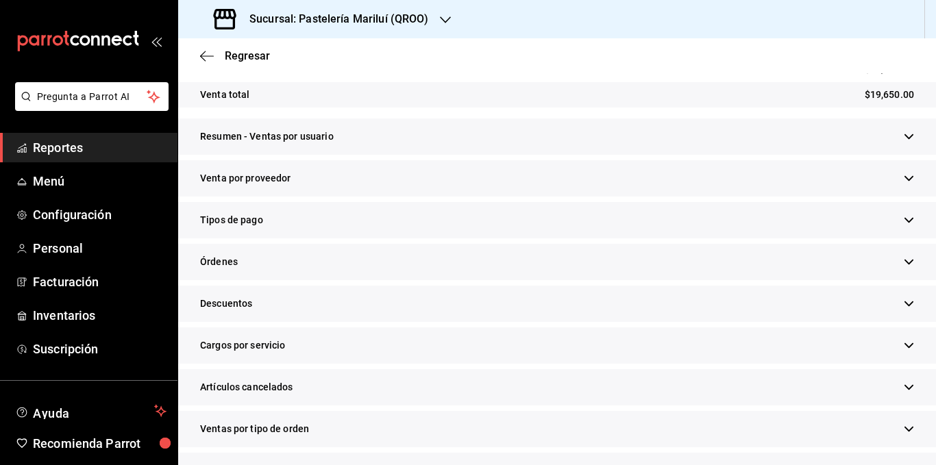
scroll to position [382, 0]
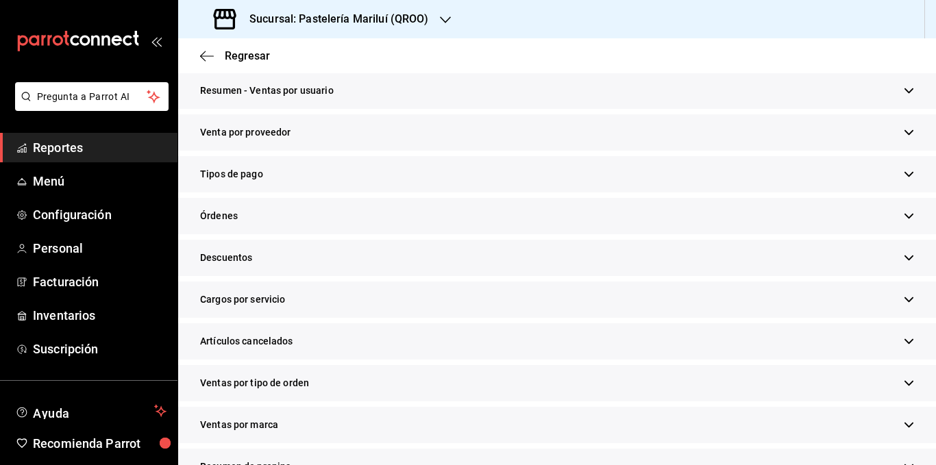
click at [643, 161] on div "Tipos de pago" at bounding box center [557, 174] width 758 height 36
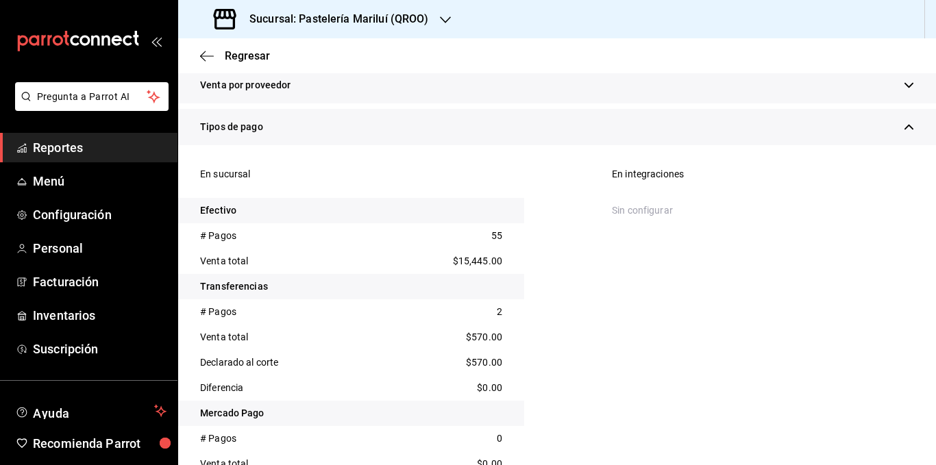
scroll to position [410, 0]
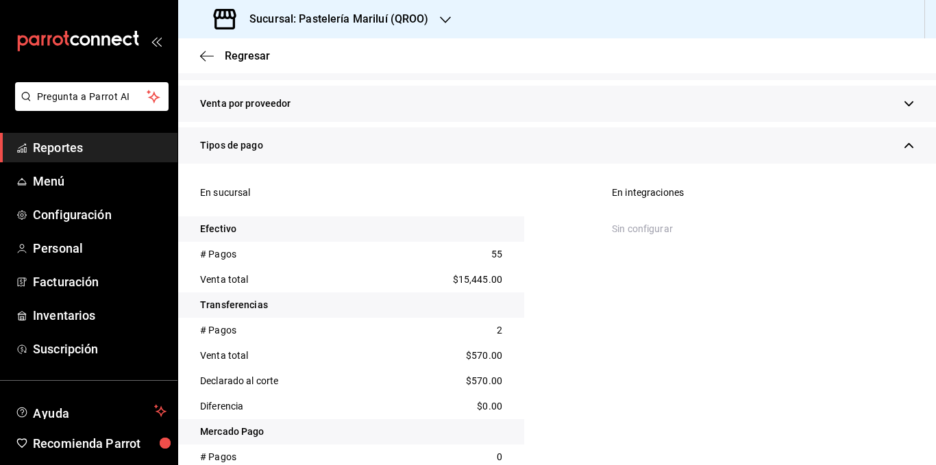
click at [631, 163] on div "Tipos de pago" at bounding box center [557, 145] width 758 height 36
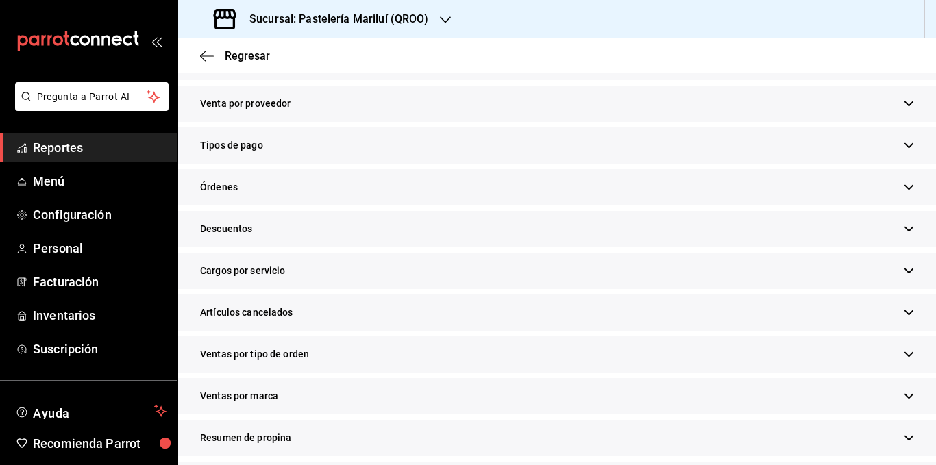
click at [516, 208] on div "Órdenes En sucursal # Abiertas 0 # Cerradas 0 # Canceladas 0 En integraciones" at bounding box center [557, 190] width 758 height 42
click at [518, 195] on div "Órdenes" at bounding box center [557, 187] width 758 height 36
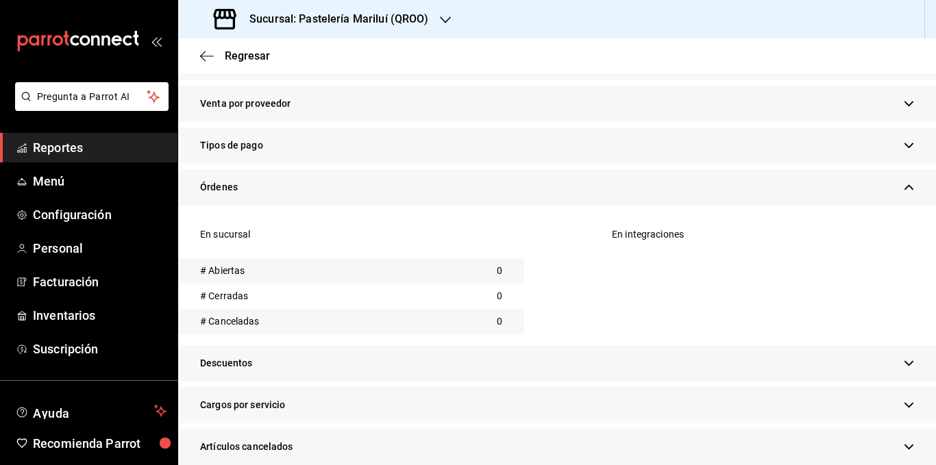
click at [518, 195] on div "Órdenes" at bounding box center [557, 187] width 758 height 36
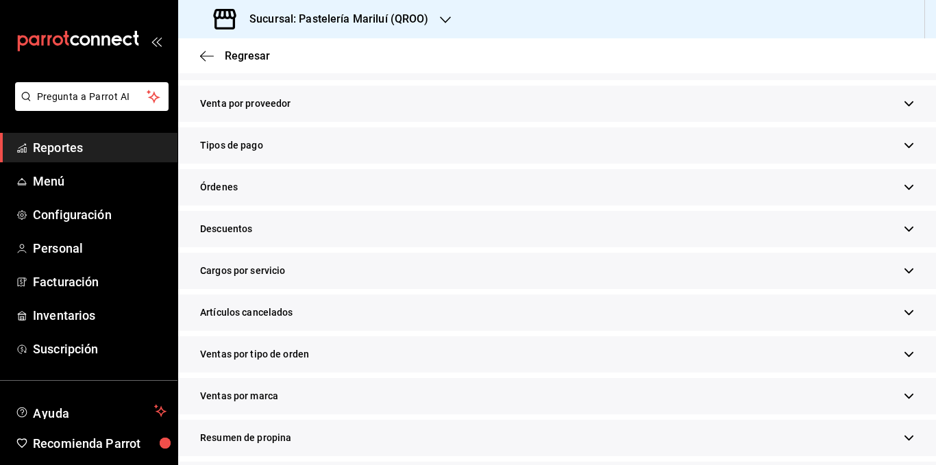
click at [505, 232] on div "Descuentos" at bounding box center [557, 229] width 758 height 36
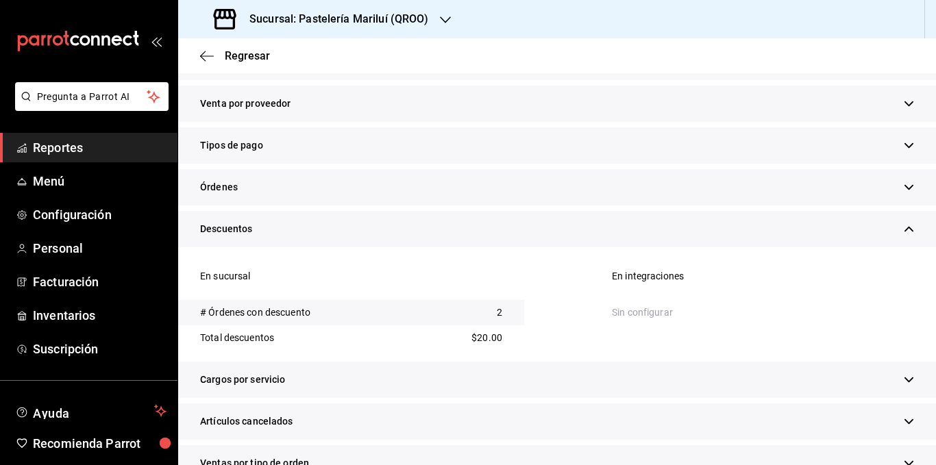
scroll to position [442, 0]
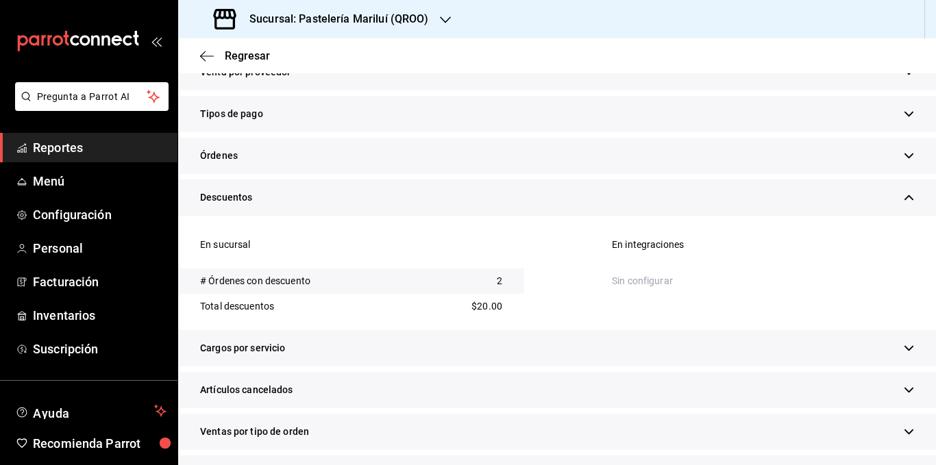
click at [742, 192] on div "Descuentos" at bounding box center [557, 197] width 758 height 36
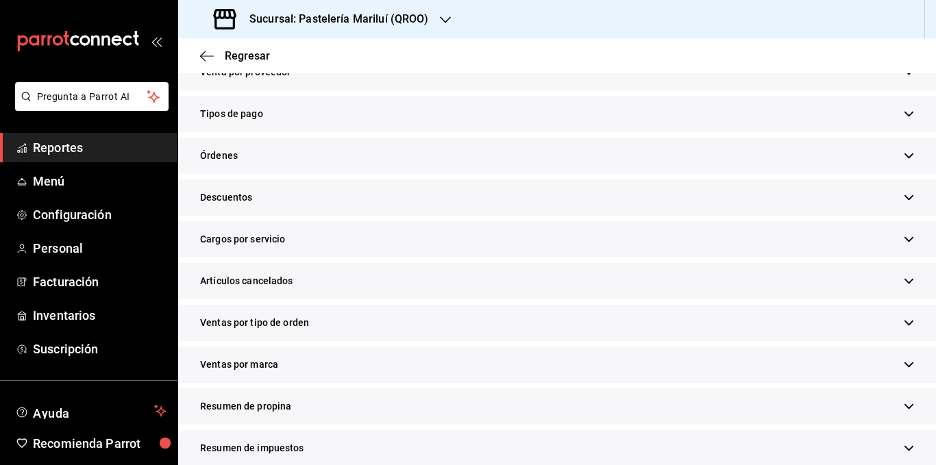
click at [677, 238] on div "Cargos por servicio" at bounding box center [557, 239] width 758 height 36
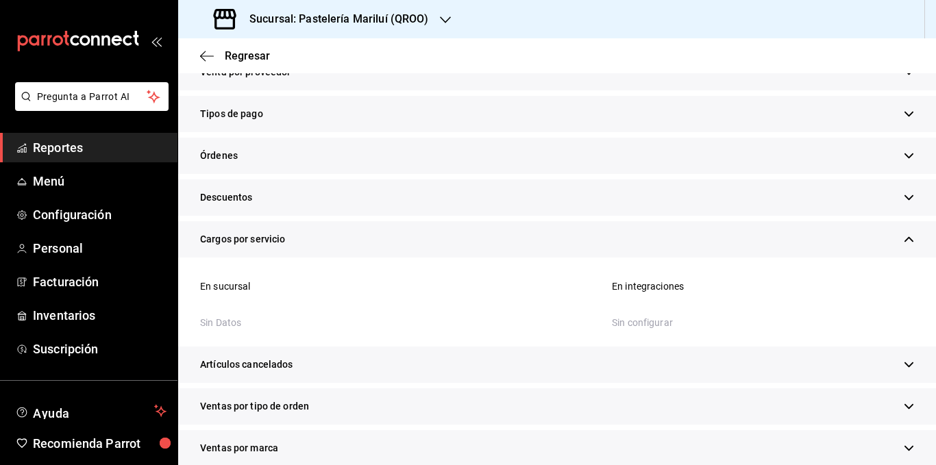
scroll to position [573, 0]
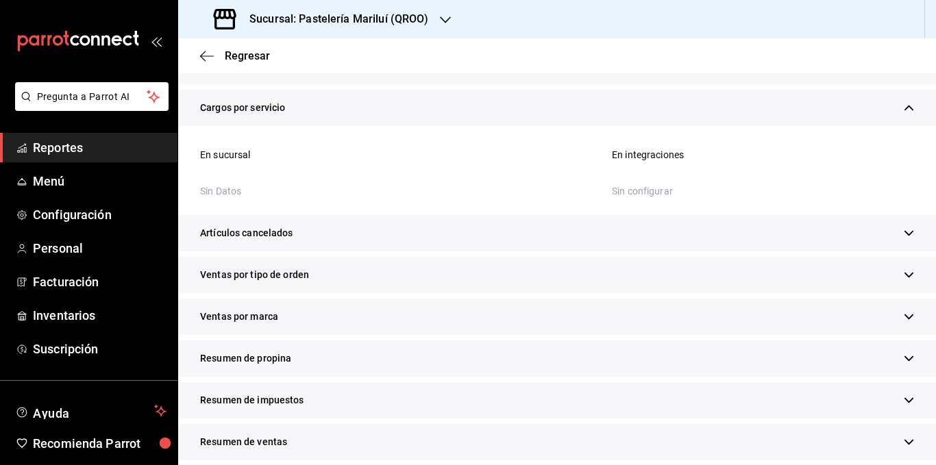
click at [699, 111] on div "Cargos por servicio" at bounding box center [557, 108] width 758 height 36
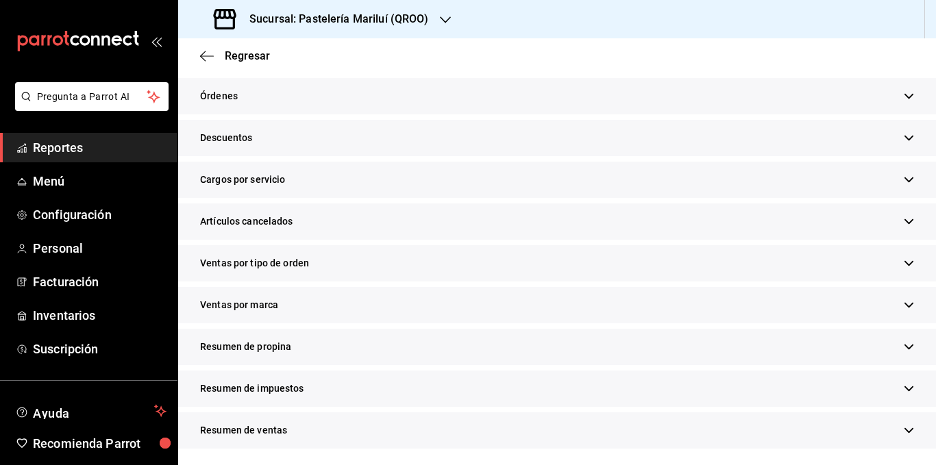
click at [652, 212] on div "Artículos cancelados" at bounding box center [557, 221] width 758 height 36
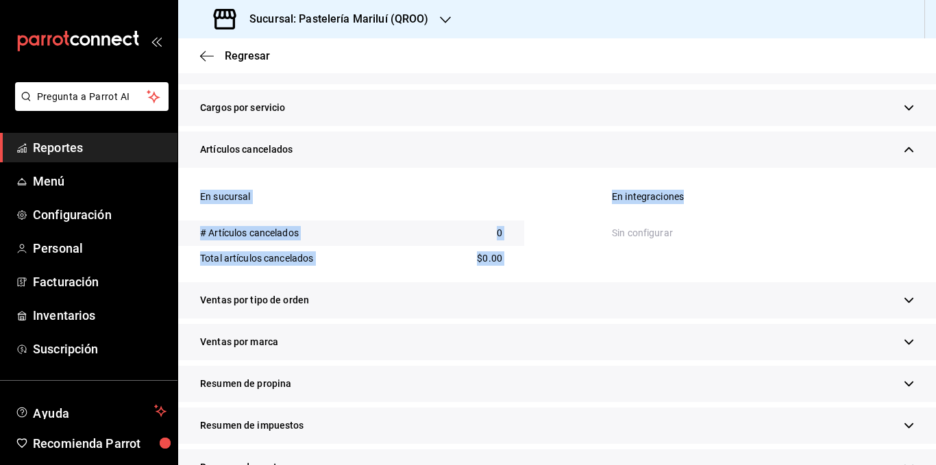
drag, startPoint x: 652, startPoint y: 212, endPoint x: 606, endPoint y: 153, distance: 75.1
click at [606, 153] on div "Artículos cancelados En sucursal # Artículos cancelados 0 Total artículos cance…" at bounding box center [557, 207] width 758 height 151
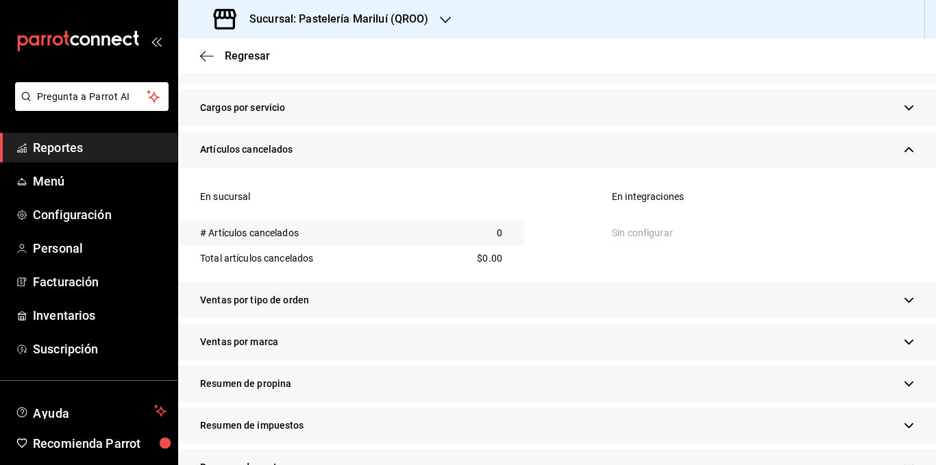
click at [606, 153] on div "Artículos cancelados" at bounding box center [557, 150] width 758 height 36
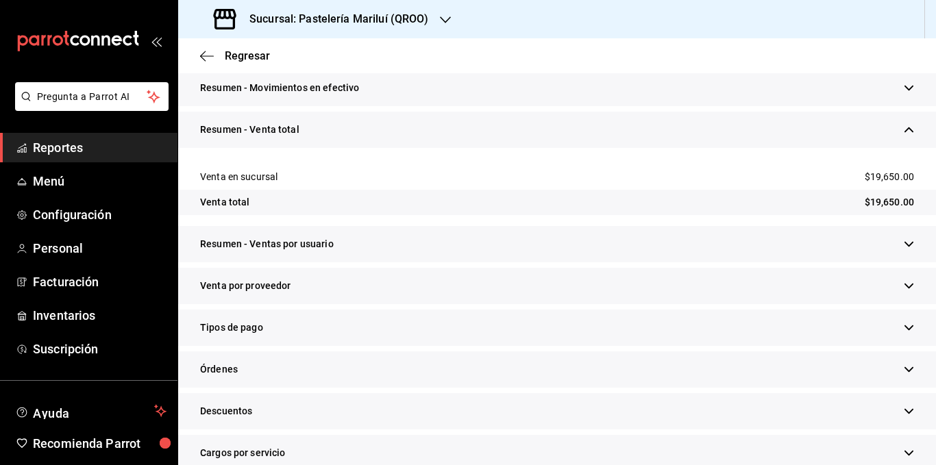
scroll to position [501, 0]
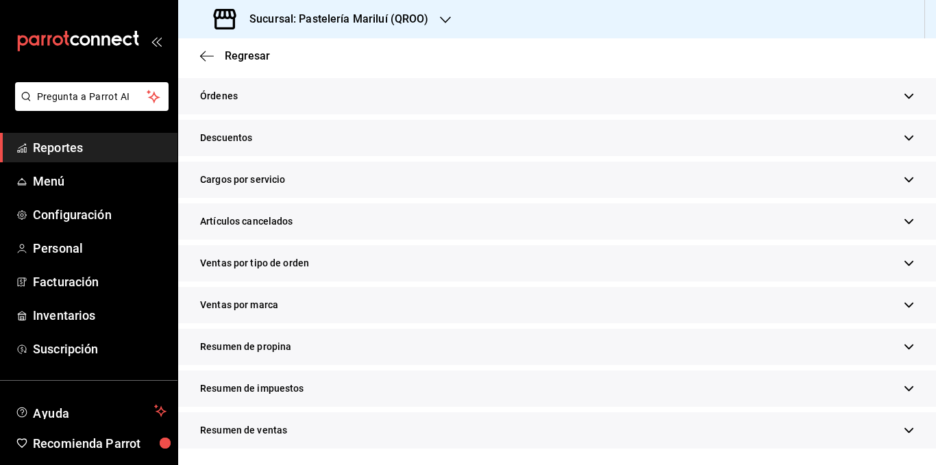
click at [827, 427] on div "Resumen de ventas" at bounding box center [557, 430] width 758 height 36
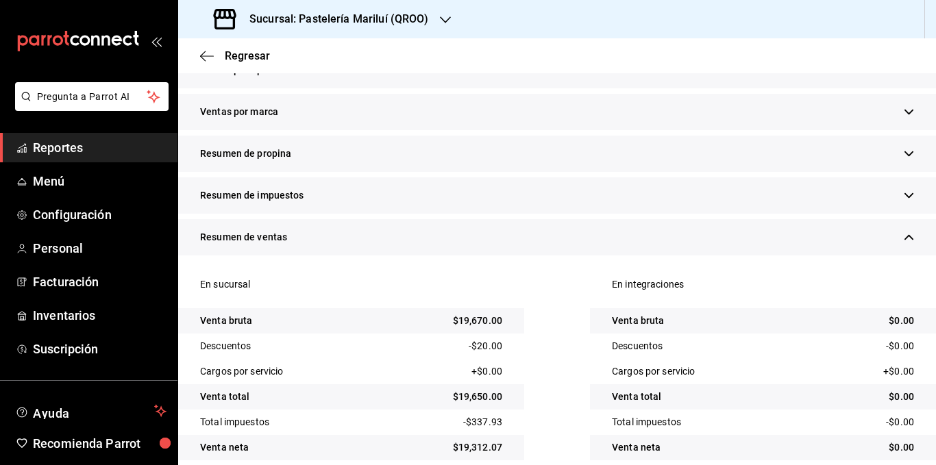
scroll to position [116, 0]
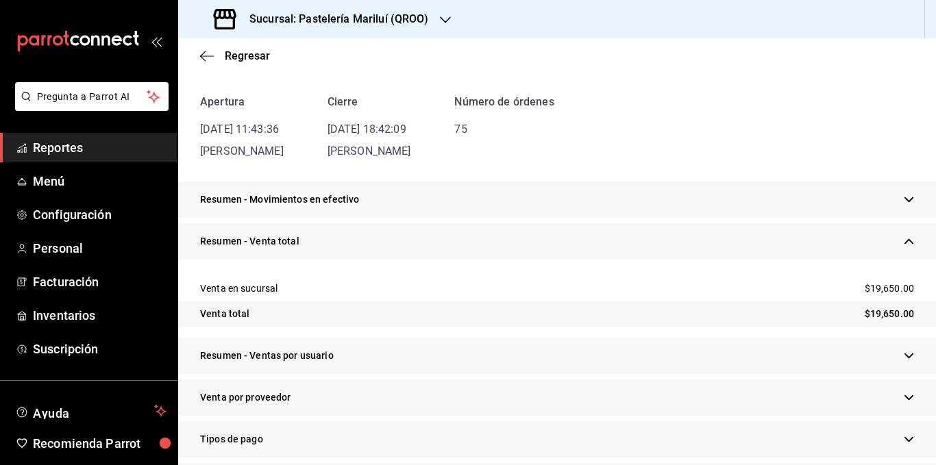
click at [753, 202] on div "Resumen - Movimientos en efectivo" at bounding box center [557, 200] width 758 height 36
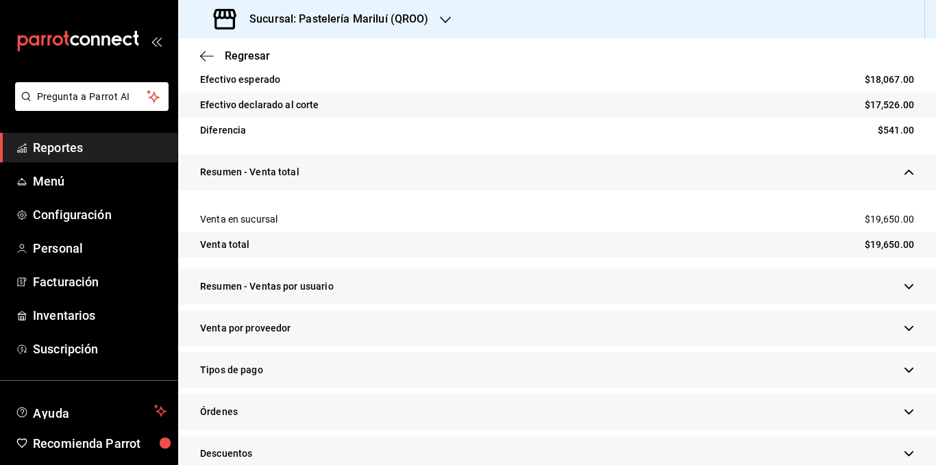
scroll to position [536, 0]
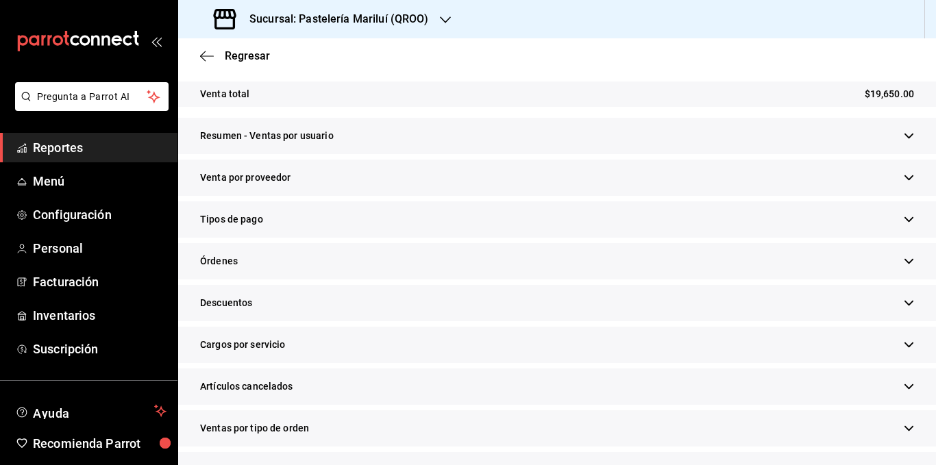
click at [535, 220] on div "Tipos de pago" at bounding box center [557, 219] width 758 height 36
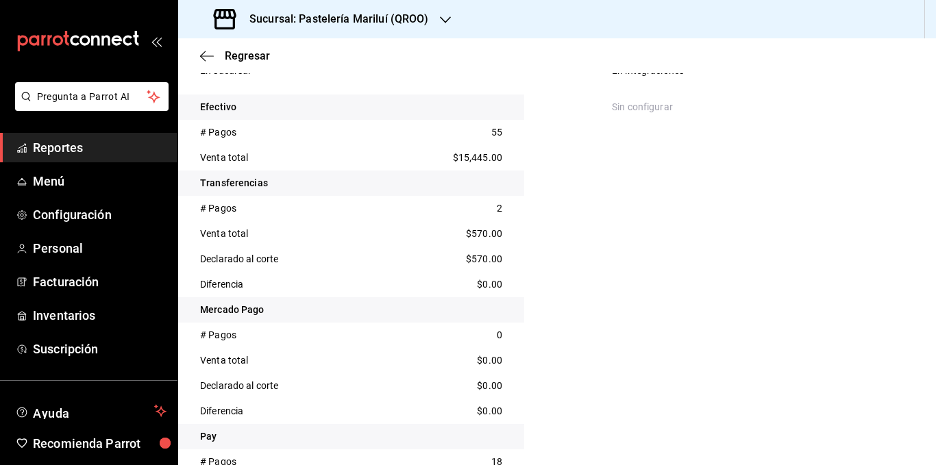
scroll to position [812, 0]
